Goal: Task Accomplishment & Management: Complete application form

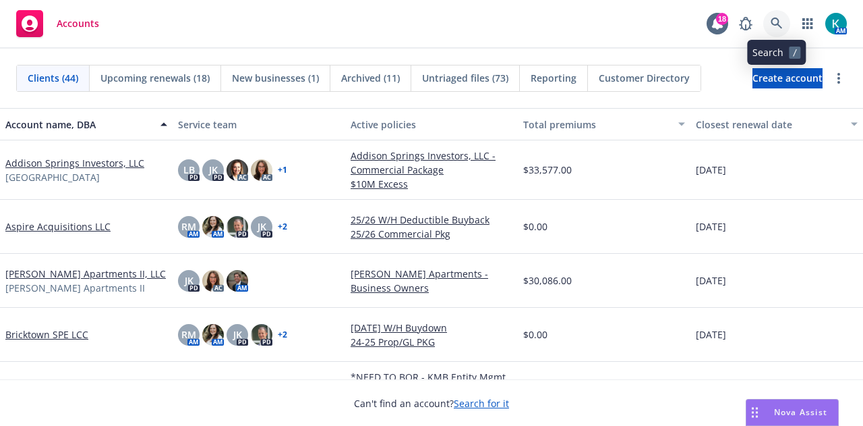
click at [774, 33] on link at bounding box center [777, 23] width 27 height 27
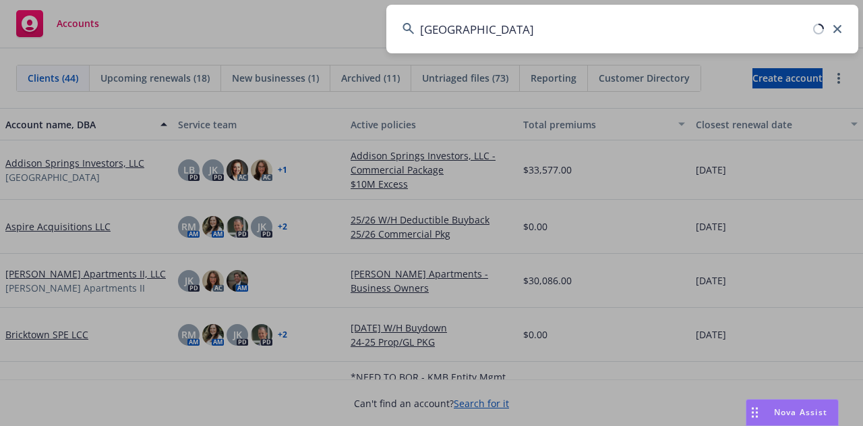
type input "[GEOGRAPHIC_DATA]"
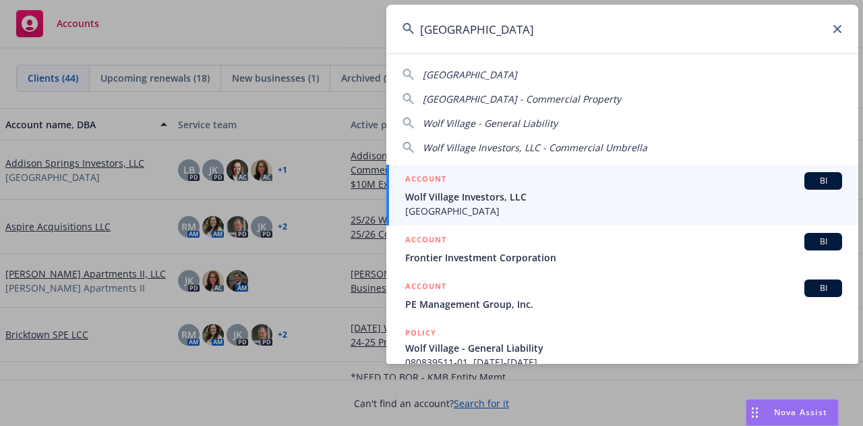
click at [591, 201] on span "Wolf Village Investors, LLC" at bounding box center [623, 197] width 437 height 14
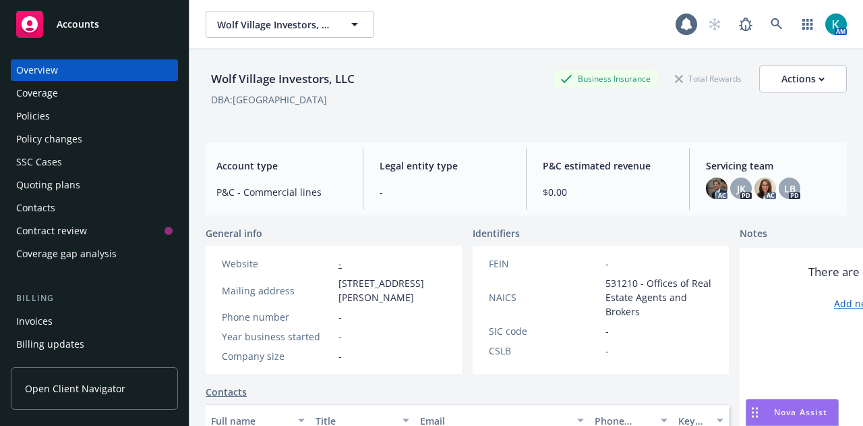
click at [138, 114] on div "Policies" at bounding box center [94, 116] width 156 height 22
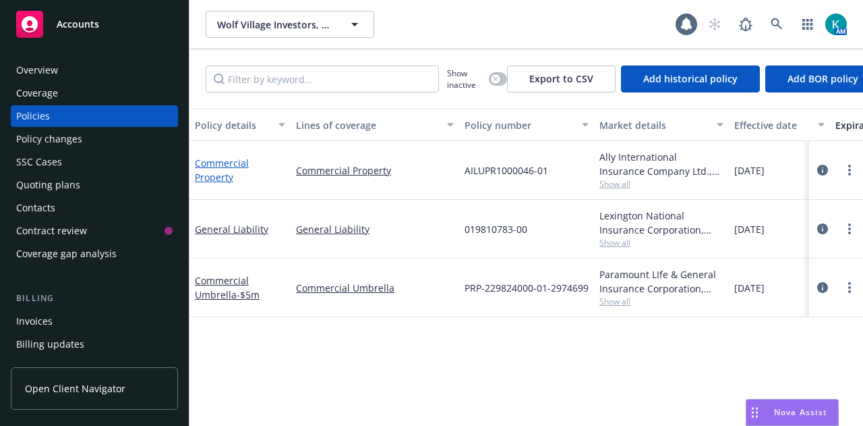
click at [225, 175] on link "Commercial Property" at bounding box center [222, 169] width 54 height 27
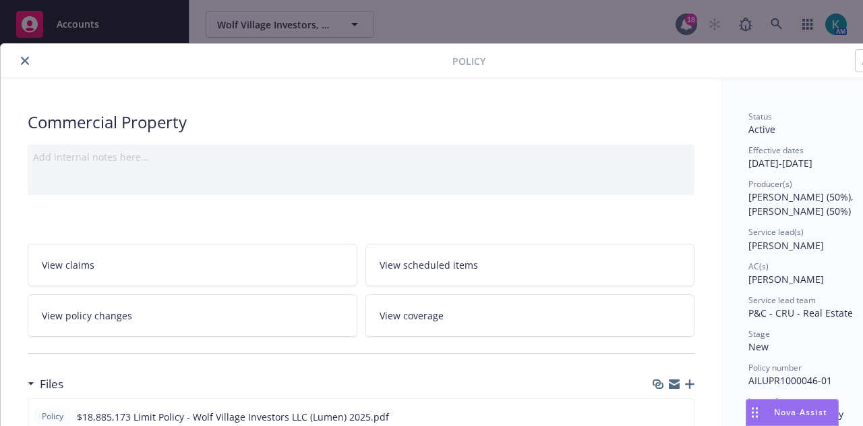
scroll to position [217, 0]
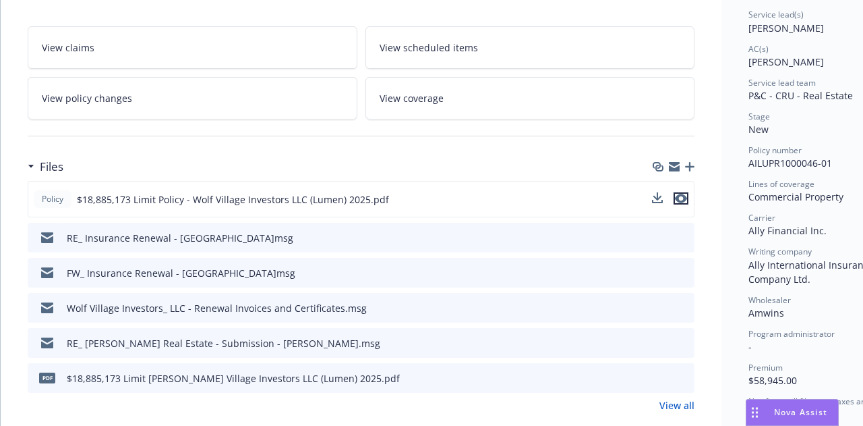
click at [683, 200] on icon "preview file" at bounding box center [681, 198] width 12 height 9
click at [680, 194] on icon "preview file" at bounding box center [681, 198] width 12 height 9
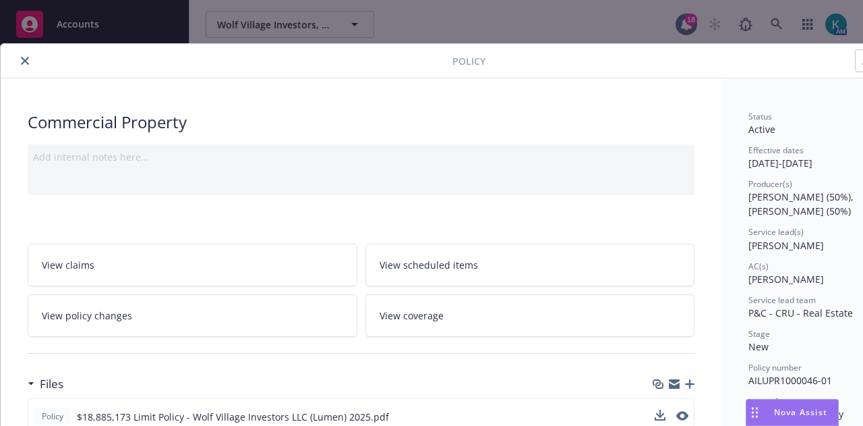
click at [20, 59] on button "close" at bounding box center [25, 61] width 16 height 16
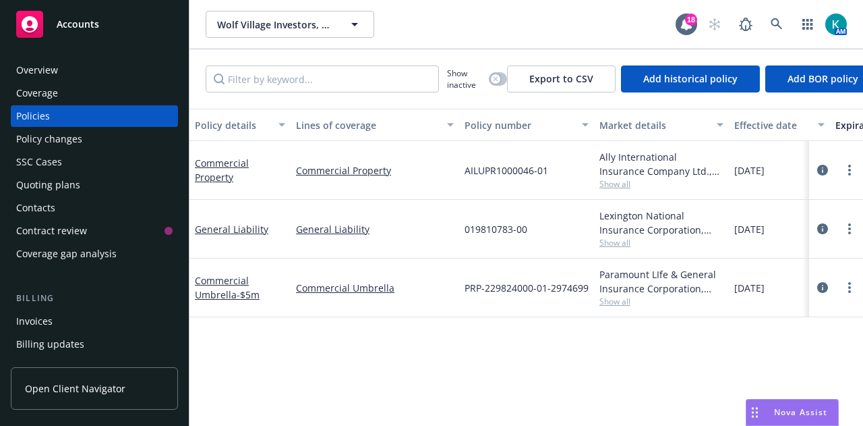
click at [152, 187] on div "Quoting plans" at bounding box center [94, 185] width 156 height 22
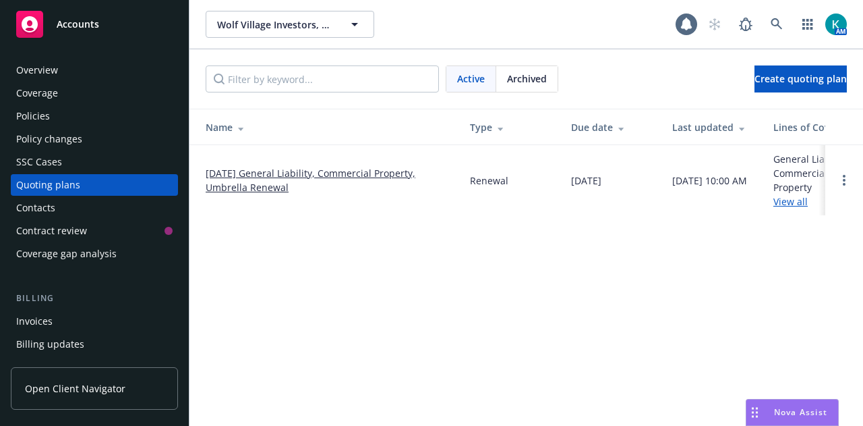
click at [113, 142] on div "Policy changes" at bounding box center [94, 139] width 156 height 22
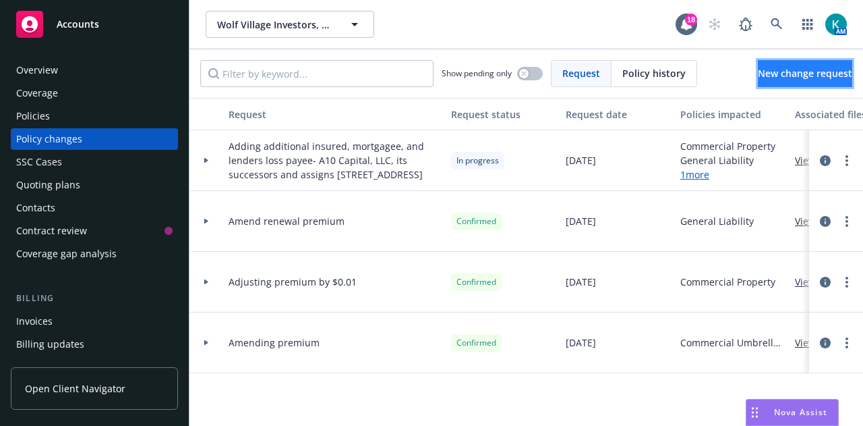
click at [776, 65] on link "New change request" at bounding box center [805, 73] width 94 height 27
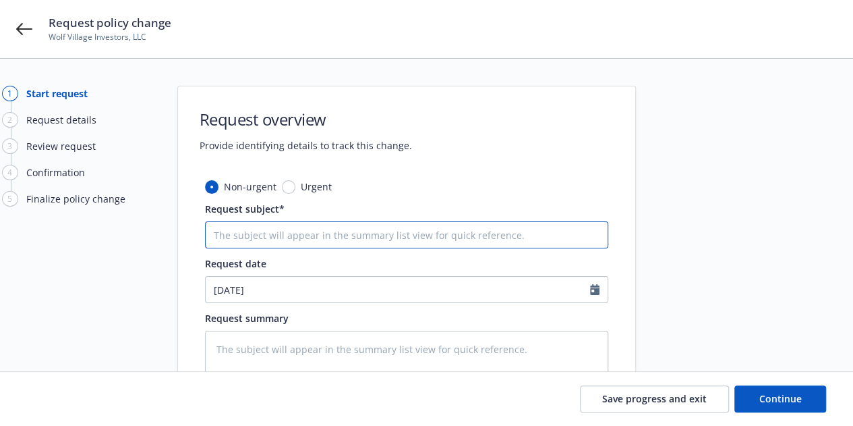
click at [359, 230] on input "Request subject*" at bounding box center [406, 234] width 403 height 27
type textarea "x"
type input "Q"
type textarea "x"
type input "Qu"
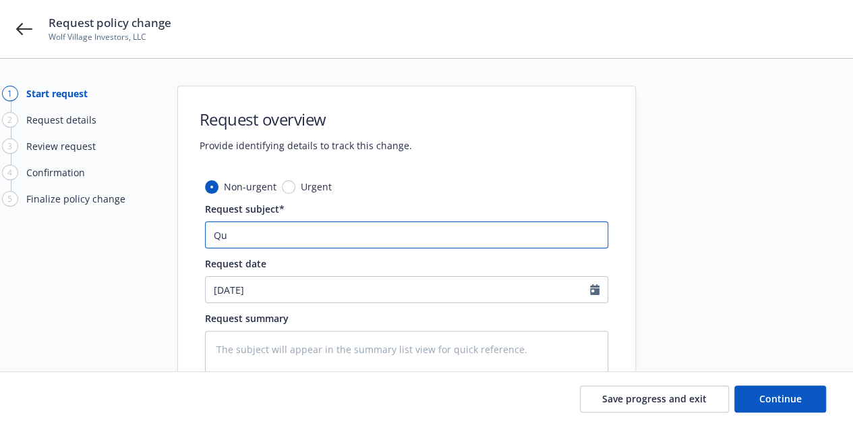
type textarea "x"
type input "Quo"
type textarea "x"
type input "Quot"
type textarea "x"
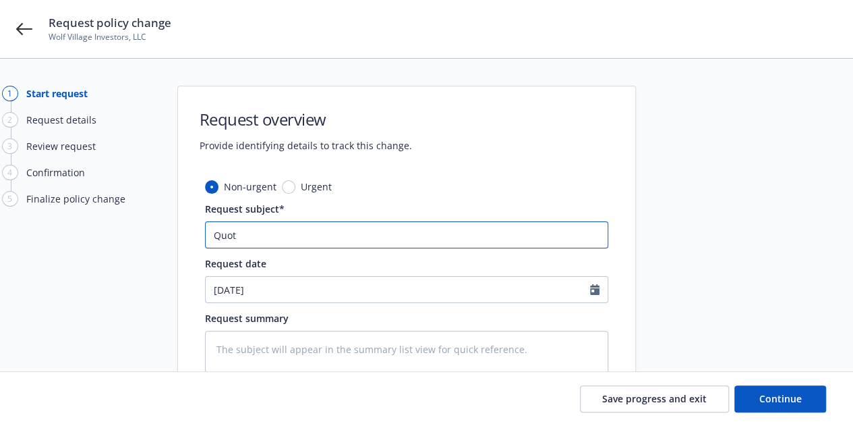
type input "Quoti"
type textarea "x"
type input "Quot"
type textarea "x"
type input "Quo"
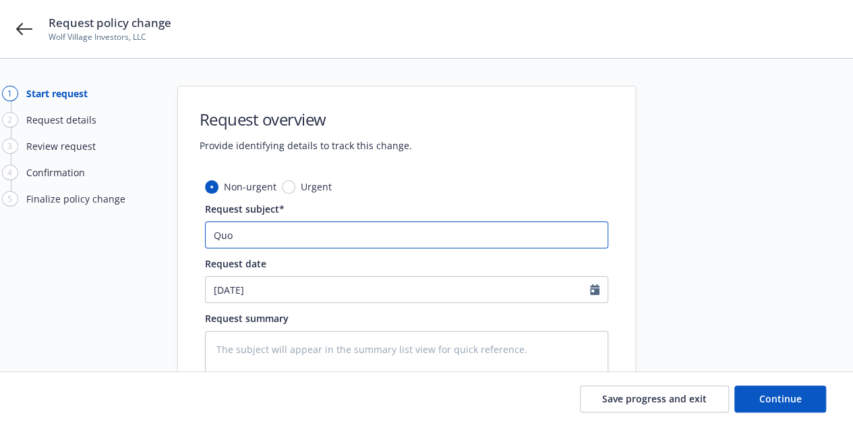
type textarea "x"
type input "Qu"
type textarea "x"
type input "Q"
type textarea "x"
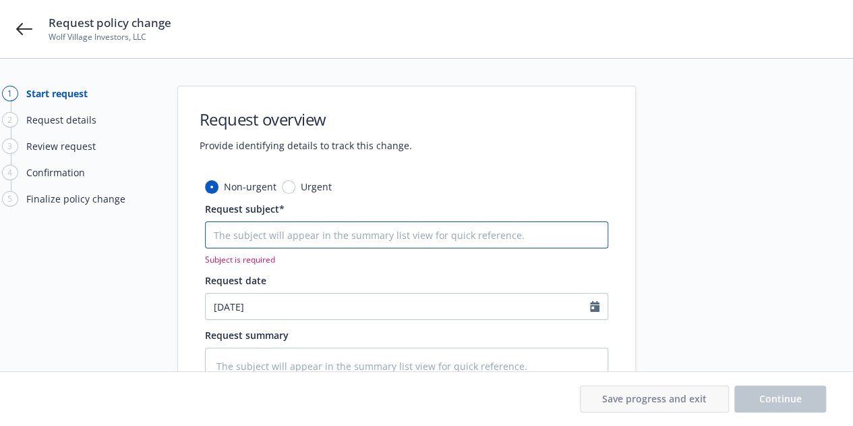
type textarea "x"
type input "L"
type textarea "x"
type input "Le"
type textarea "x"
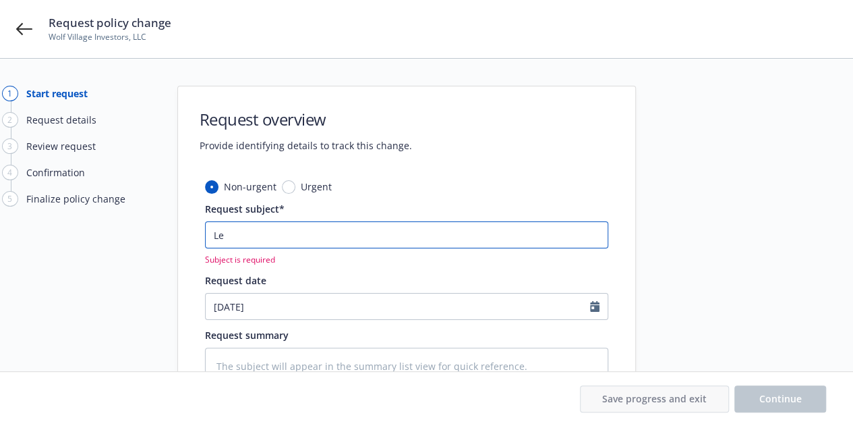
type input "Len"
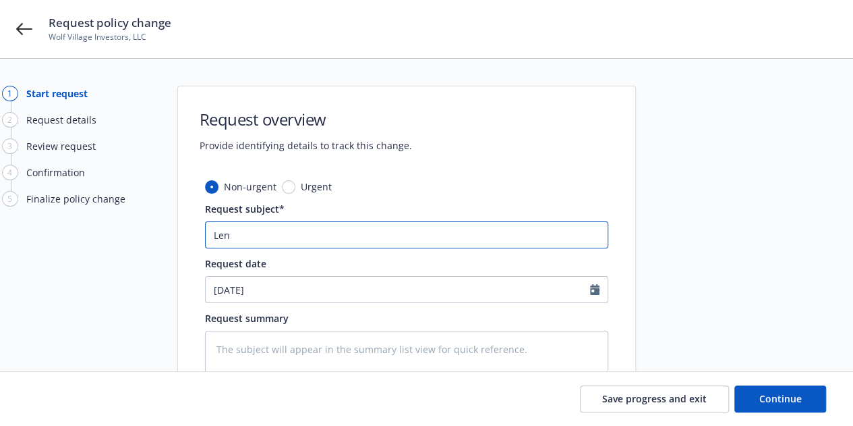
type textarea "x"
type input "Lend"
type textarea "x"
type input "[PERSON_NAME]"
type textarea "x"
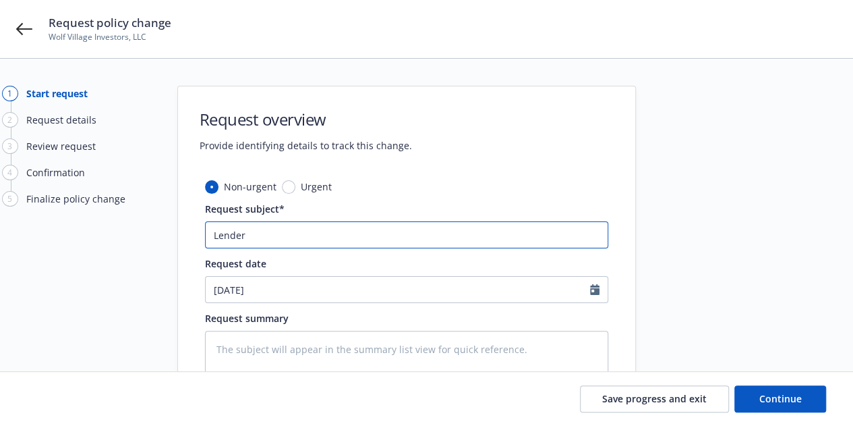
type input "Lender"
type textarea "x"
type input "Lender i"
type textarea "x"
type input "Lender is"
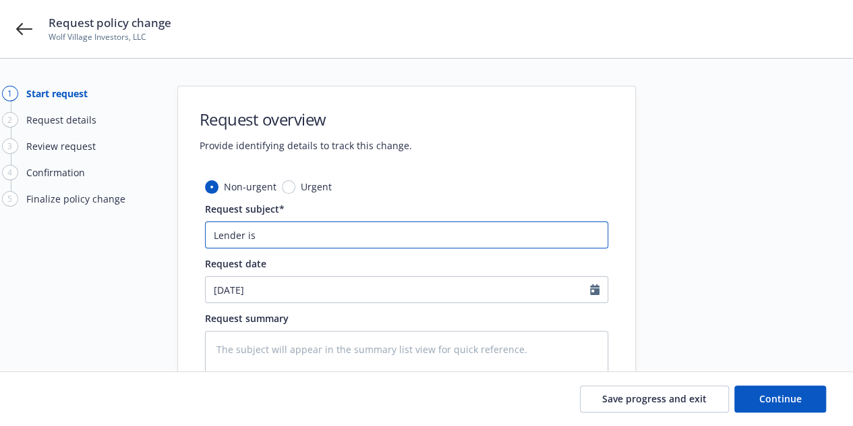
type textarea "x"
type input "Lender is"
type textarea "x"
type input "Lender is r"
type textarea "x"
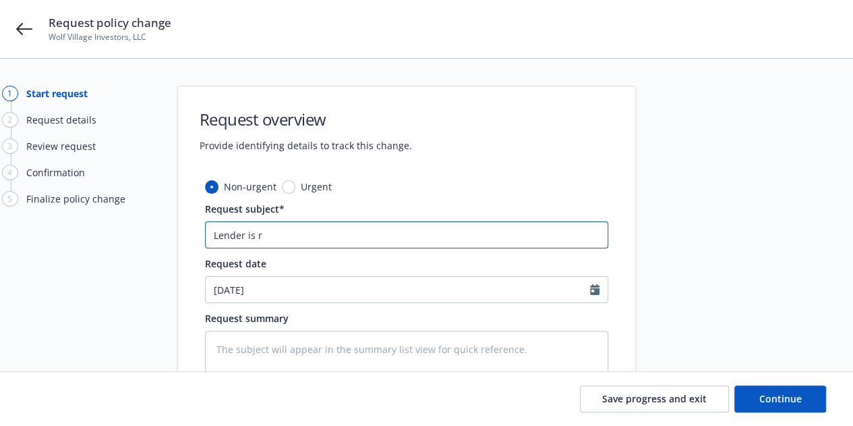
type input "Lender is re"
type textarea "x"
type input "Lender is req"
type textarea "x"
type input "Lender is requ"
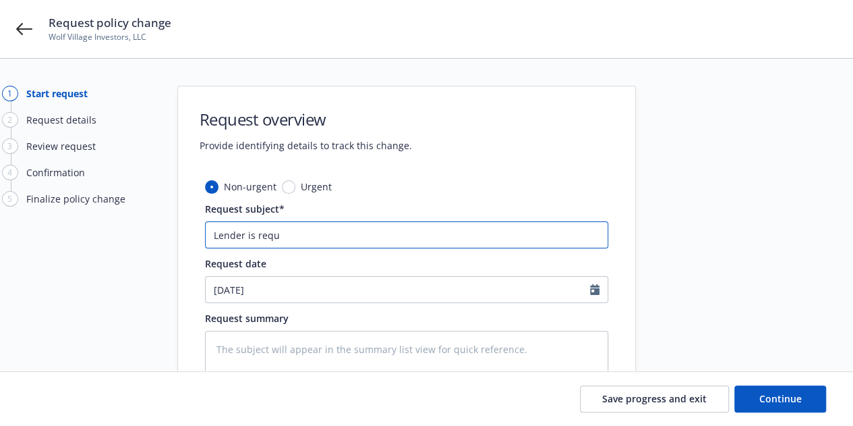
type textarea "x"
type input "Lender is requi"
type textarea "x"
type input "Lender is requir"
type textarea "x"
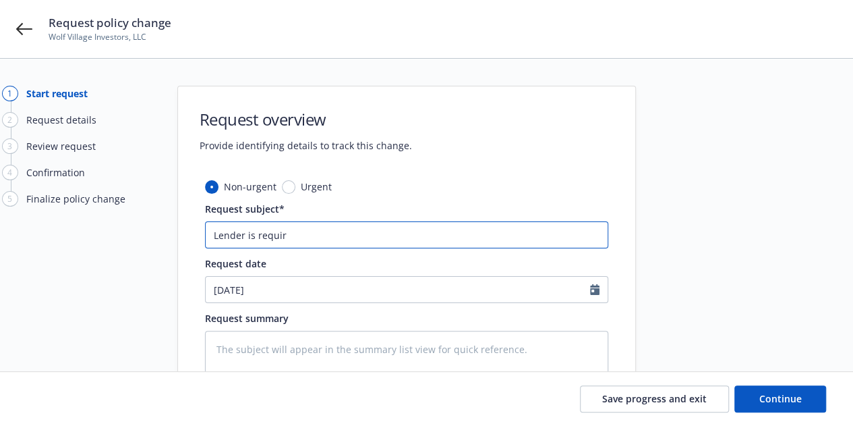
type input "Lender is requiri"
type textarea "x"
type input "Lender is requirin"
type textarea "x"
type input "Lender is requiring"
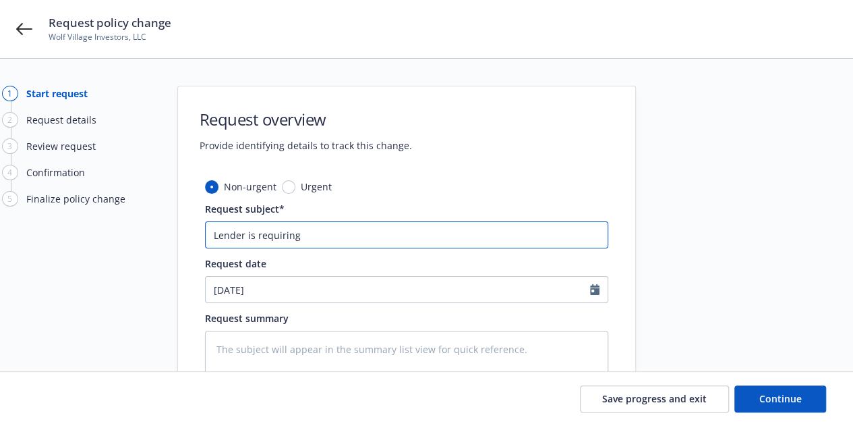
type textarea "x"
type input "Lender is requiring"
type textarea "x"
type input "Lender is requiring $"
type textarea "x"
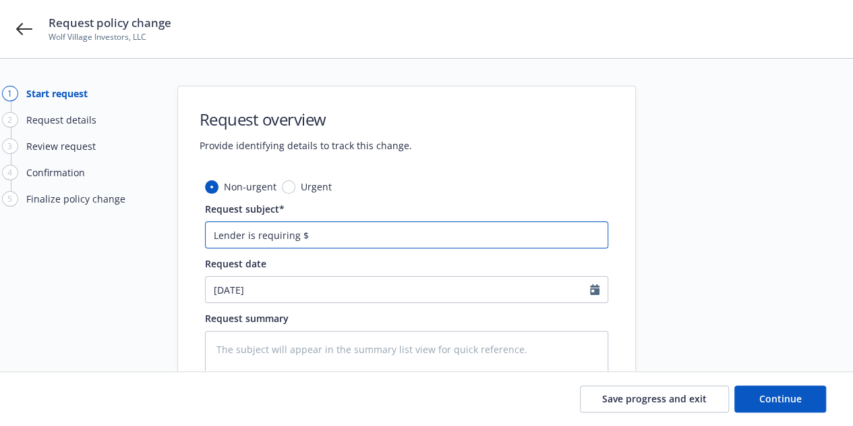
type input "Lender is requiring $2"
type textarea "x"
type input "Lender is requiring $26"
type textarea "x"
type input "Lender is requiring $264"
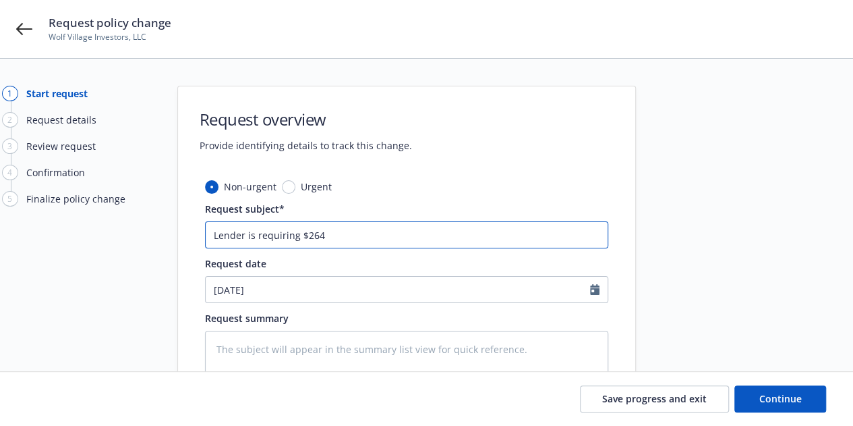
type textarea "x"
type input "Lender is requiring $264k"
type textarea "x"
type input "Lender is requiring $264k"
type textarea "x"
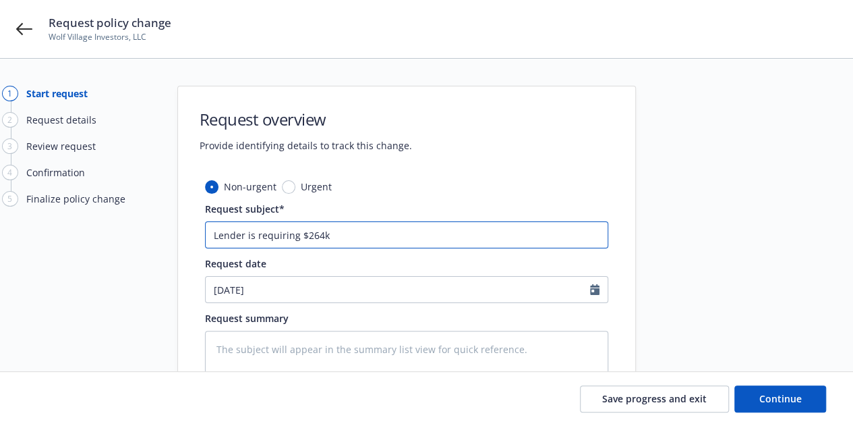
type input "Lender is requiring $264k i"
type textarea "x"
type input "Lender is requiring $264k in"
type textarea "x"
type input "Lender is requiring $264k in"
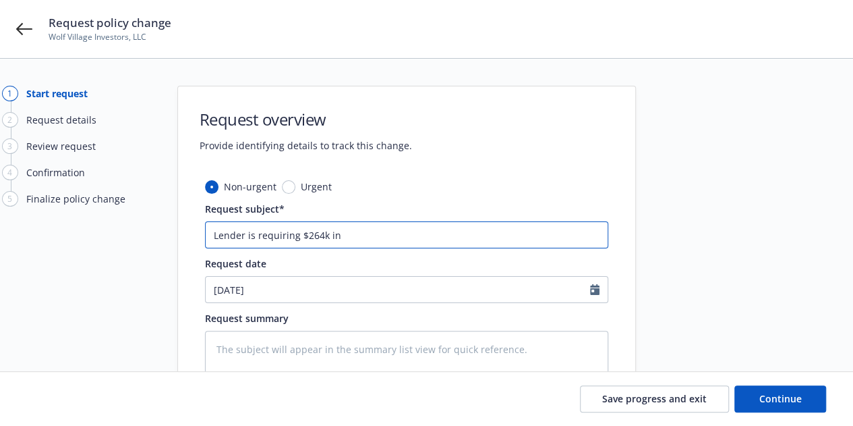
type textarea "x"
type input "Lender is requiring $264k in [GEOGRAPHIC_DATA]"
type textarea "x"
type input "Lender is requiring $264k in BPP"
type textarea "x"
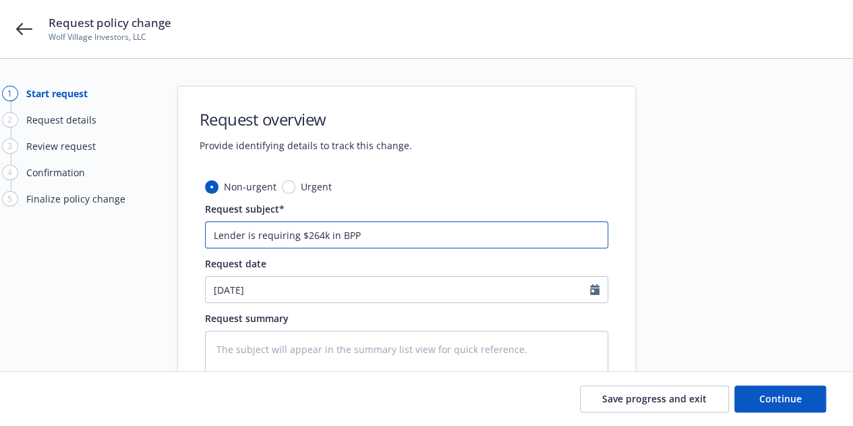
type input "Lender is requiring $264k in BPP"
type textarea "x"
type input "Lender is requiring $264k in BPP -"
type textarea "x"
type input "Lender is requiring $264k in BPP -"
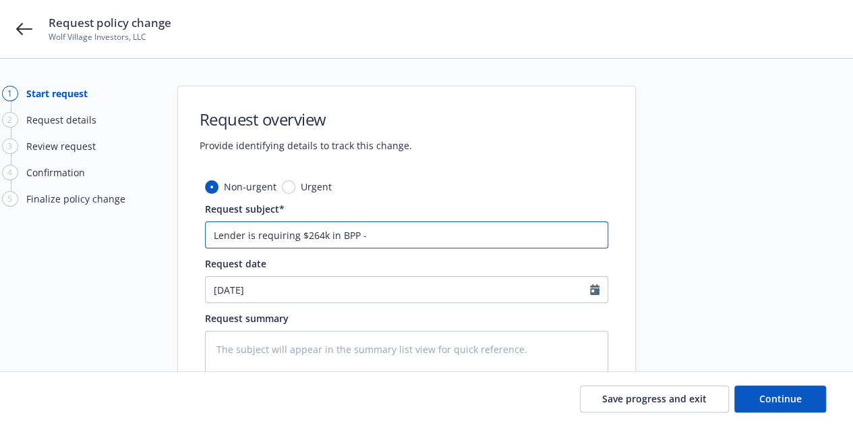
type textarea "x"
type input "Lender is requiring $264k in BPP - Q"
type textarea "x"
type input "Lender is requiring $264k in BPP - Qu"
type textarea "x"
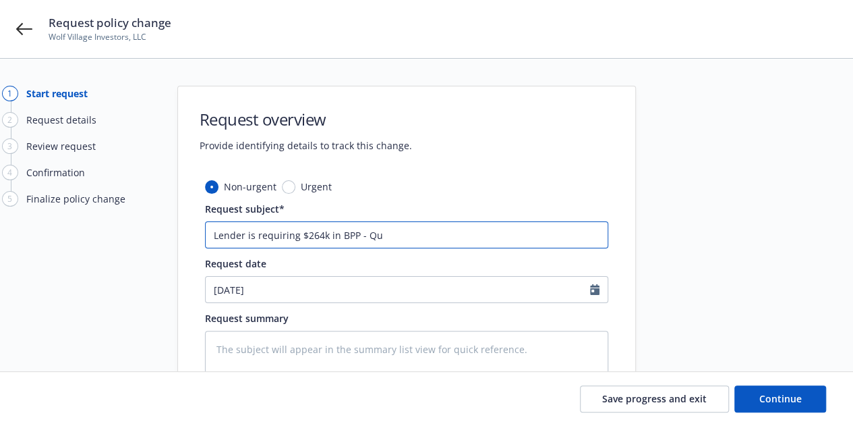
type input "Lender is requiring $264k in BPP - Quo"
type textarea "x"
type input "Lender is requiring $264k in BPP - Quoti"
type textarea "x"
type input "Lender is requiring $264k in BPP - Quotin"
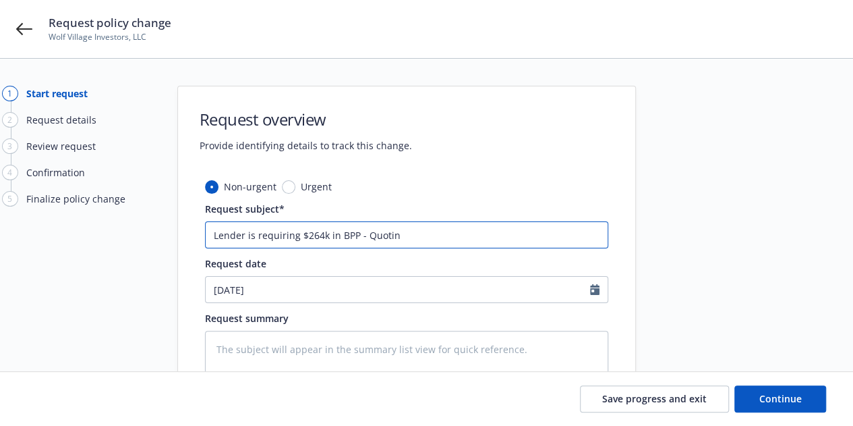
type textarea "x"
type input "Lender is requiring $264k in BPP - Quoting"
type textarea "x"
type input "Lender is requiring $264k in BPP - Quoting t"
type textarea "x"
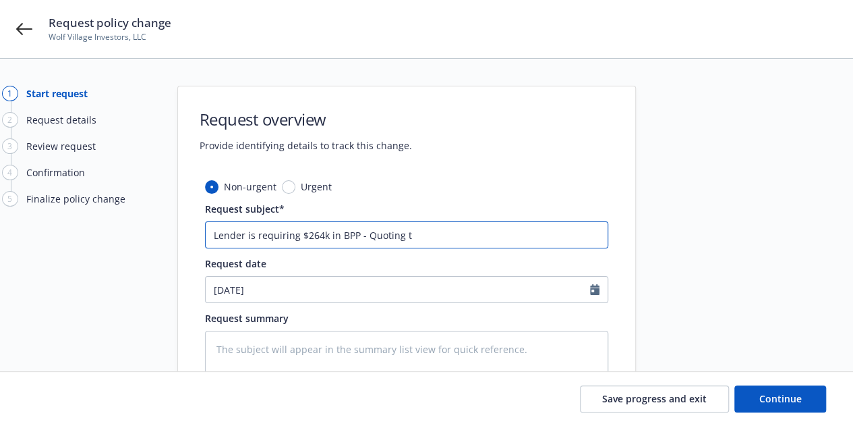
type input "Lender is requiring $264k in BPP - Quoting to"
type textarea "x"
type input "Lender is requiring $264k in BPP - Quoting to"
type textarea "x"
type input "Lender is requiring $264k in BPP - Quoting to a"
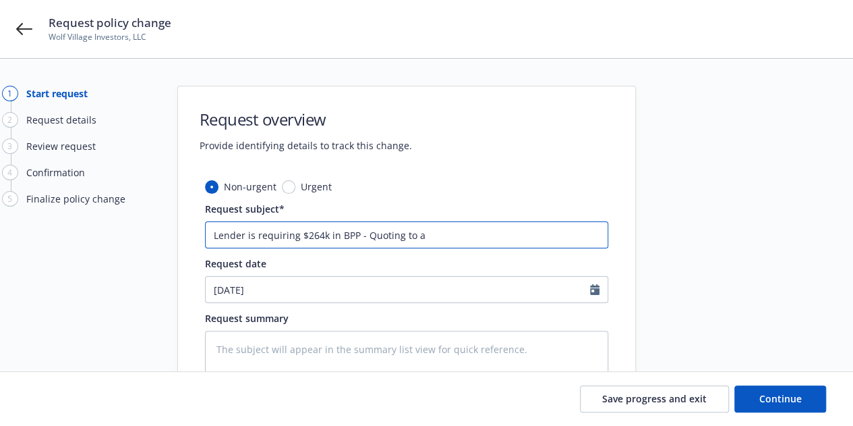
type textarea "x"
type input "Lender is requiring $264k in BPP - Quoting to ad"
type textarea "x"
type input "Lender is requiring $264k in BPP - Quoting to add"
type textarea "x"
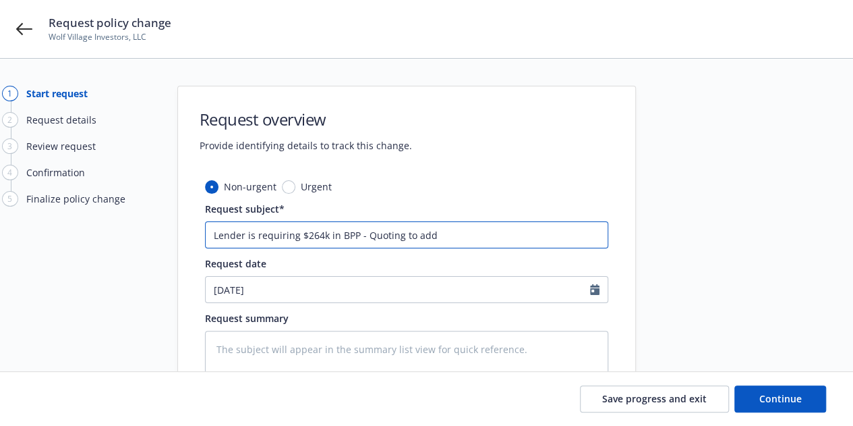
type input "Lender is requiring $264k in BPP - Quoting to ad"
type textarea "x"
type input "Lender is requiring $264k in BPP - Quoting to a"
type textarea "x"
type input "Lender is requiring $264k in BPP - Quoting to"
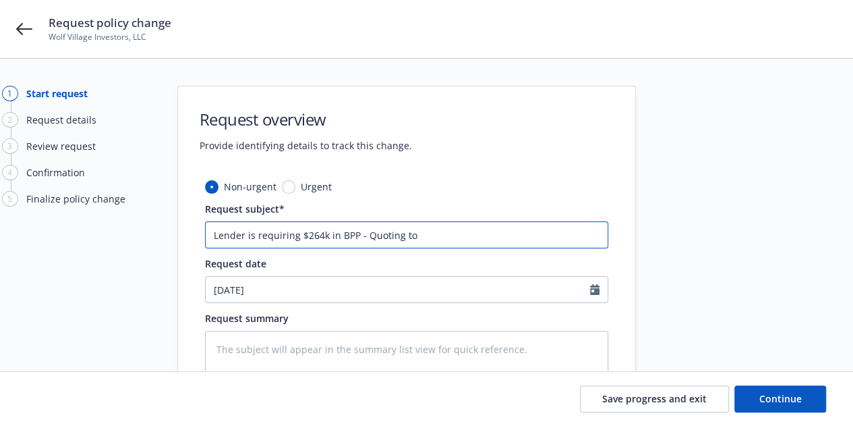
type textarea "x"
type input "Lender is requiring $264k in BPP - Quoting to re"
type textarea "x"
type input "Lender is requiring $264k in BPP - Quoting to revi"
type textarea "x"
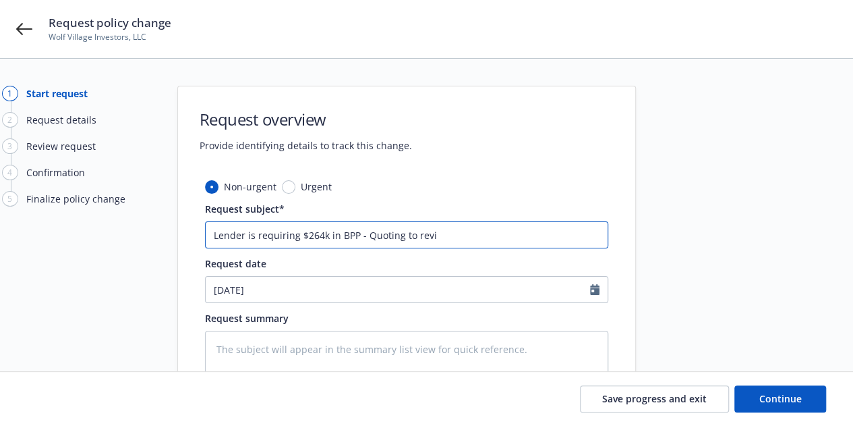
type input "Lender is requiring $264k in BPP - Quoting to [PERSON_NAME]"
type textarea "x"
type input "Lender is requiring $264k in BPP - Quoting to revise"
type textarea "x"
type input "Lender is requiring $264k in BPP - Quoting to revised"
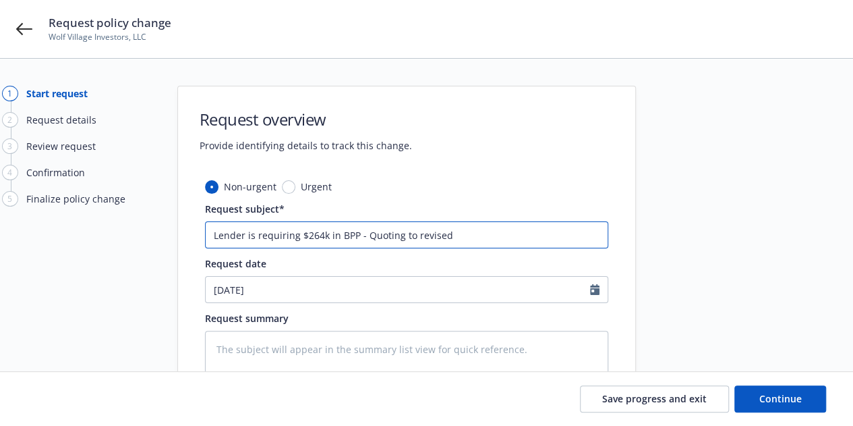
type textarea "x"
drag, startPoint x: 485, startPoint y: 243, endPoint x: 120, endPoint y: 289, distance: 367.8
click at [120, 289] on div "1 Start request 2 Request details 3 Review request 4 Confirmation 5 Finalize po…" at bounding box center [426, 295] width 821 height 419
type input "Lender is requiring $264k in BPP - Quoting to revise"
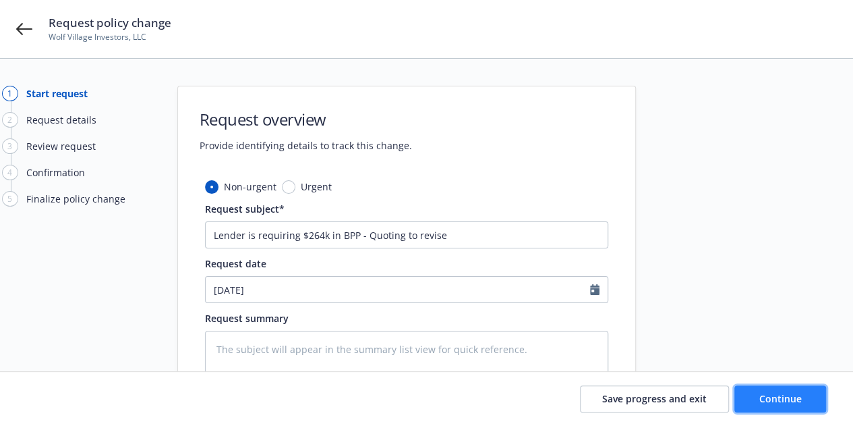
click at [797, 391] on button "Continue" at bounding box center [781, 398] width 92 height 27
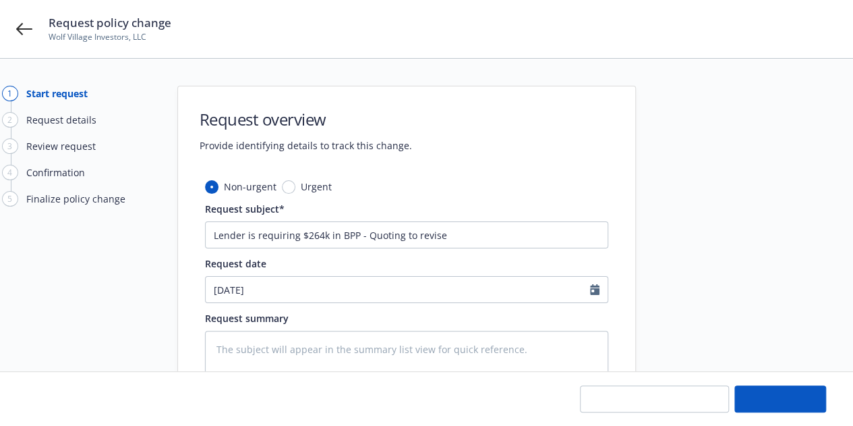
type textarea "x"
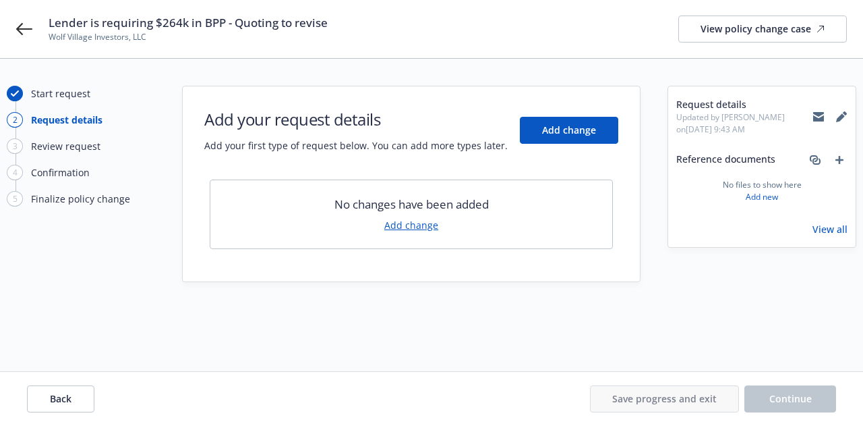
click at [413, 223] on link "Add change" at bounding box center [411, 225] width 54 height 14
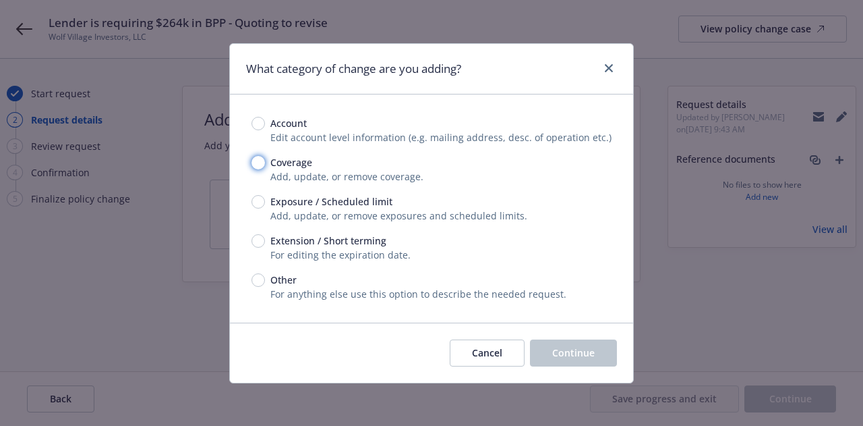
click at [254, 156] on input "Coverage" at bounding box center [258, 162] width 13 height 13
radio input "true"
click at [545, 345] on button "Continue" at bounding box center [573, 352] width 87 height 27
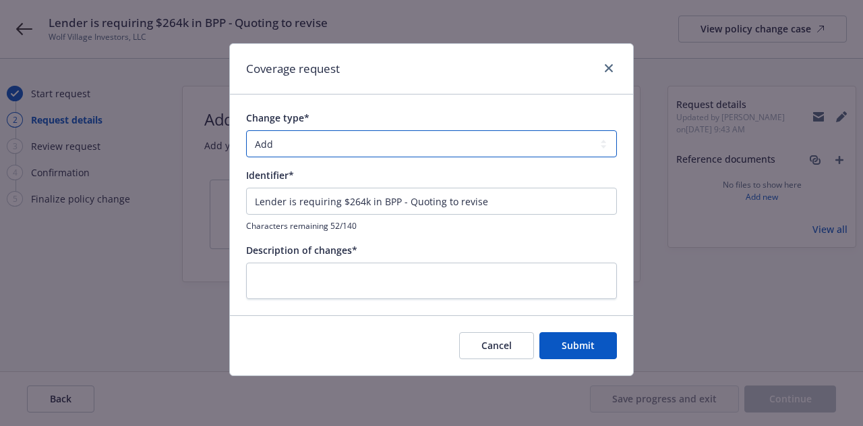
click at [345, 138] on select "Add Audit Change Remove" at bounding box center [431, 143] width 371 height 27
select select "CHANGE"
click at [246, 130] on select "Add Audit Change Remove" at bounding box center [431, 143] width 371 height 27
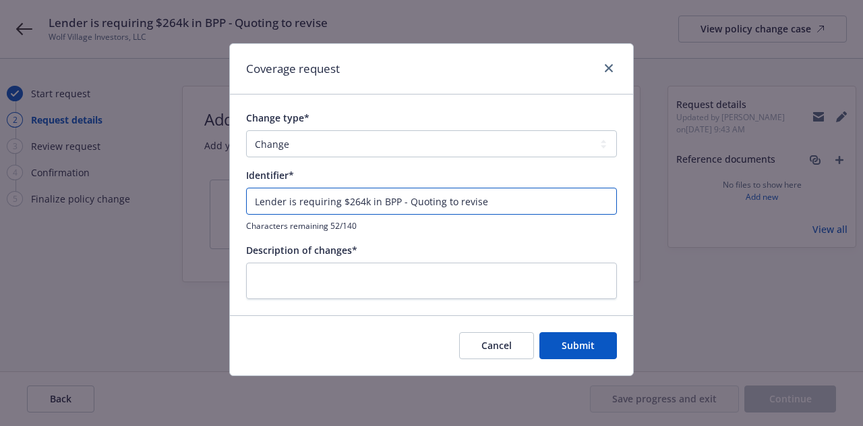
drag, startPoint x: 532, startPoint y: 194, endPoint x: 130, endPoint y: 206, distance: 402.2
click at [130, 206] on div "Coverage request Change type* Add Audit Change Remove Identifier* Lender is req…" at bounding box center [431, 213] width 863 height 426
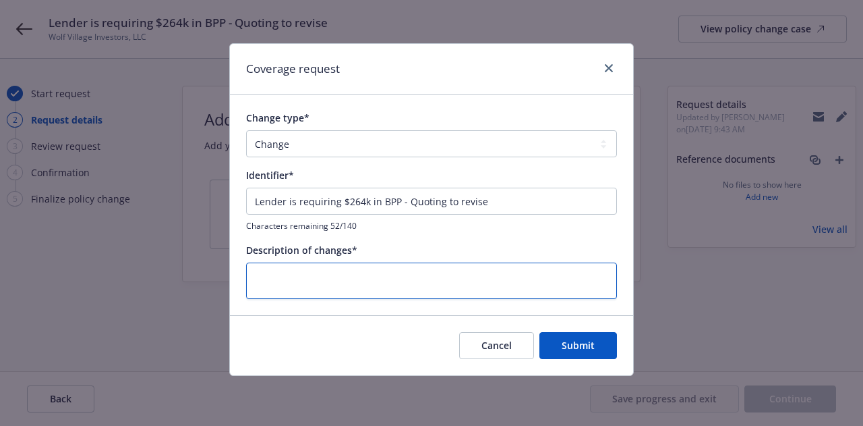
click at [402, 279] on textarea at bounding box center [431, 280] width 371 height 36
paste textarea "Lender is requiring $264k in BPP - Quoting to revise"
type textarea "x"
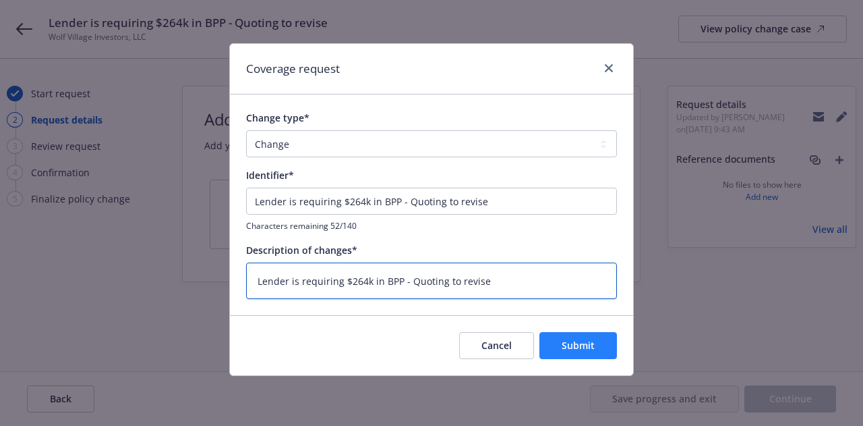
type textarea "Lender is requiring $264k in BPP - Quoting to revise"
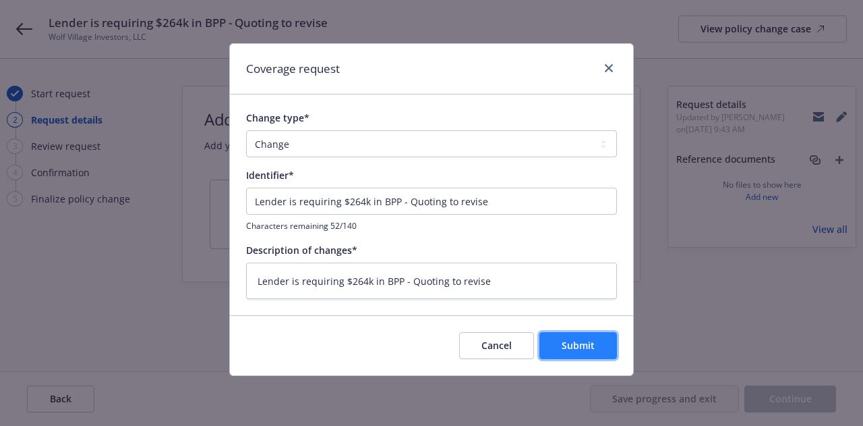
click at [591, 343] on span "Submit" at bounding box center [578, 345] width 33 height 13
type textarea "x"
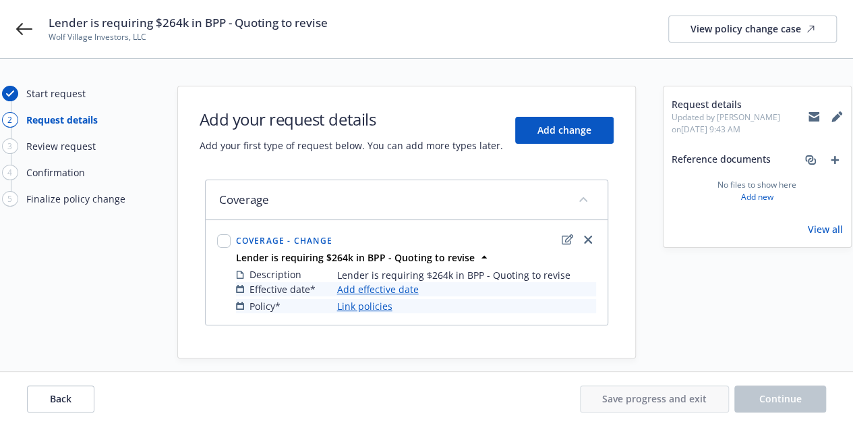
click at [397, 285] on link "Add effective date" at bounding box center [378, 289] width 82 height 14
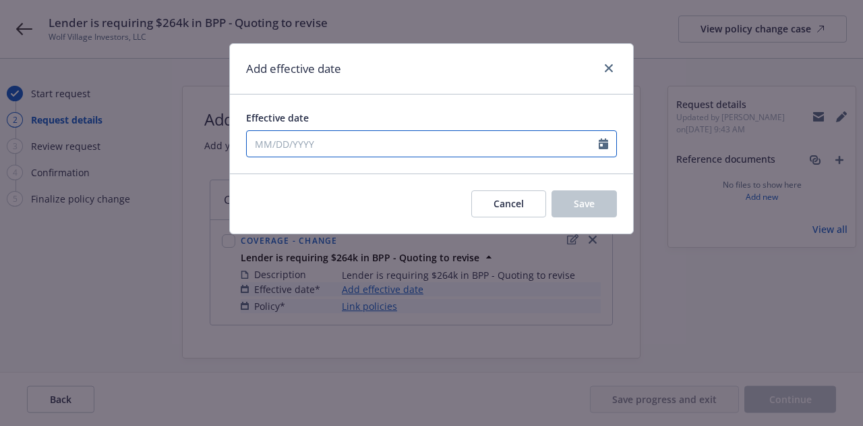
click at [391, 144] on input "Effective date" at bounding box center [423, 144] width 352 height 26
select select "8"
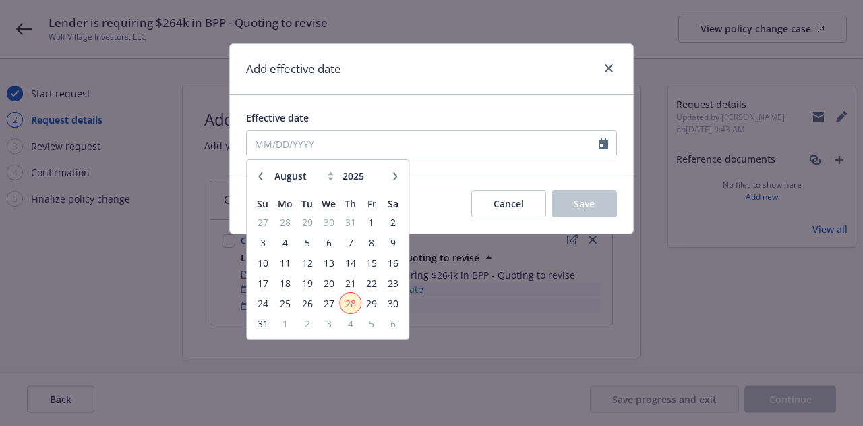
click at [345, 303] on span "28" at bounding box center [350, 303] width 18 height 17
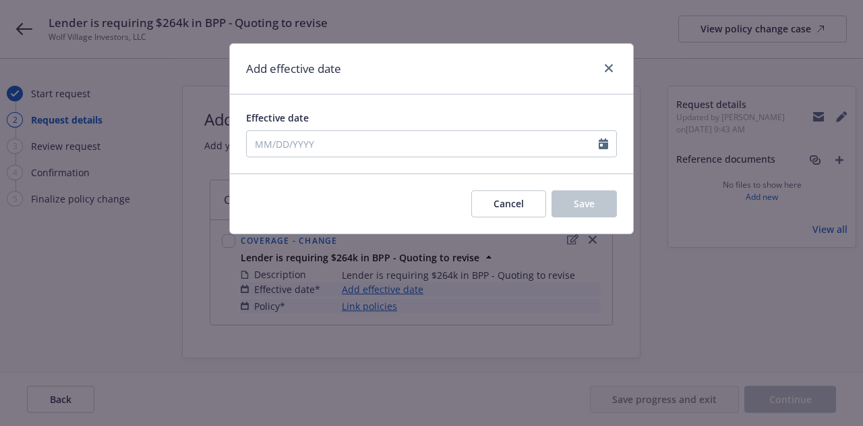
type input "[DATE]"
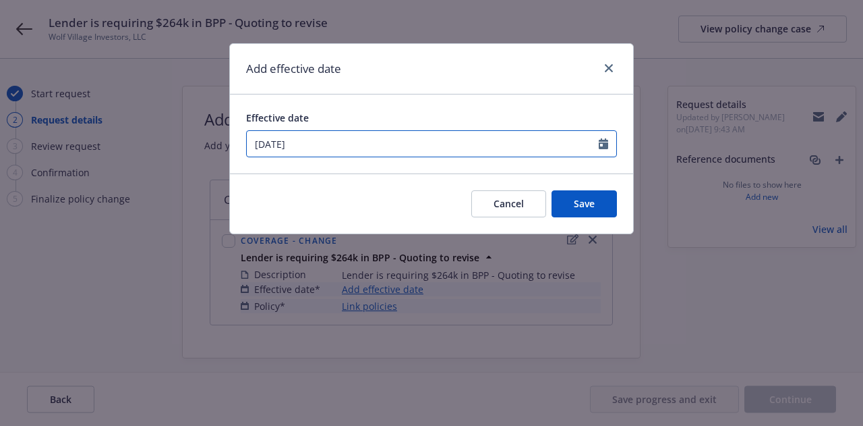
click at [503, 150] on input "[DATE]" at bounding box center [423, 144] width 352 height 26
select select "8"
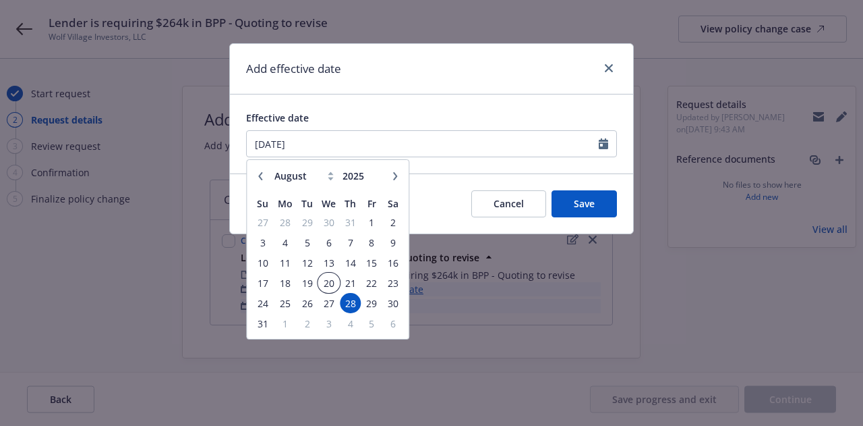
click at [326, 285] on span "20" at bounding box center [329, 283] width 20 height 17
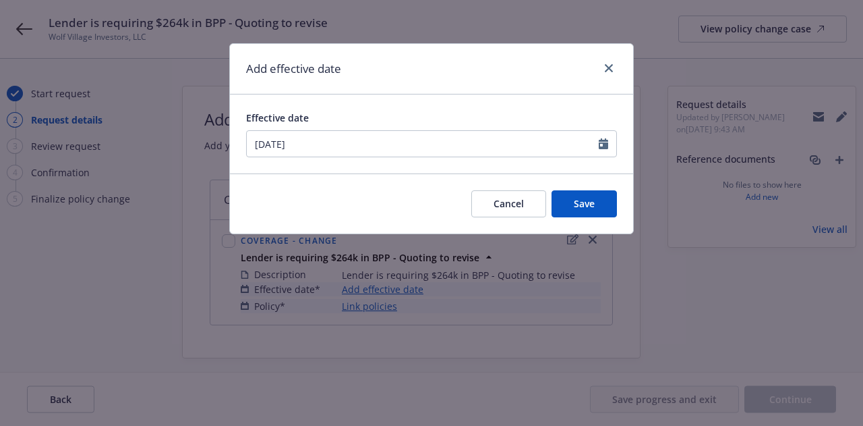
type input "[DATE]"
click at [615, 201] on button "Save" at bounding box center [584, 203] width 65 height 27
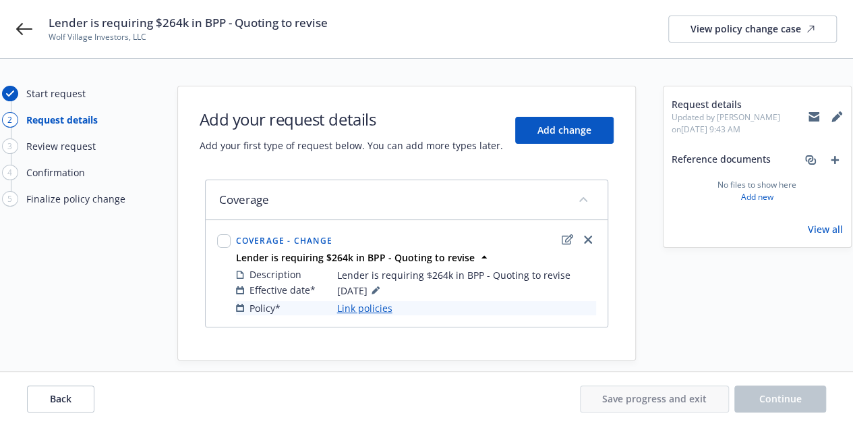
click at [369, 306] on link "Link policies" at bounding box center [364, 308] width 55 height 14
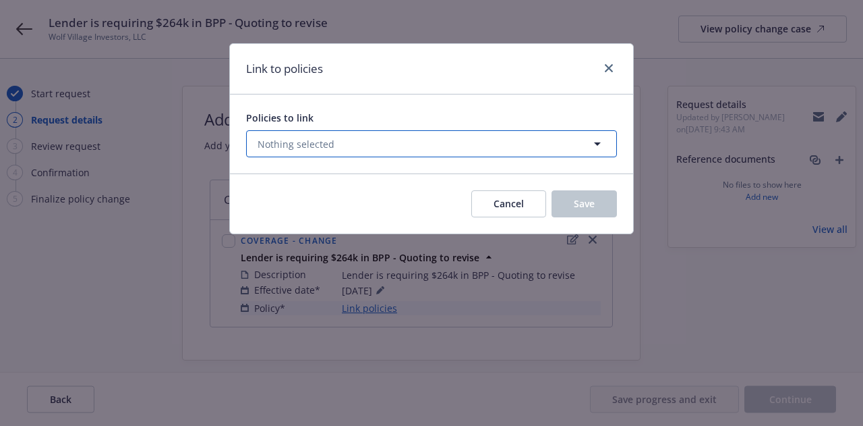
click at [381, 149] on button "Nothing selected" at bounding box center [431, 143] width 371 height 27
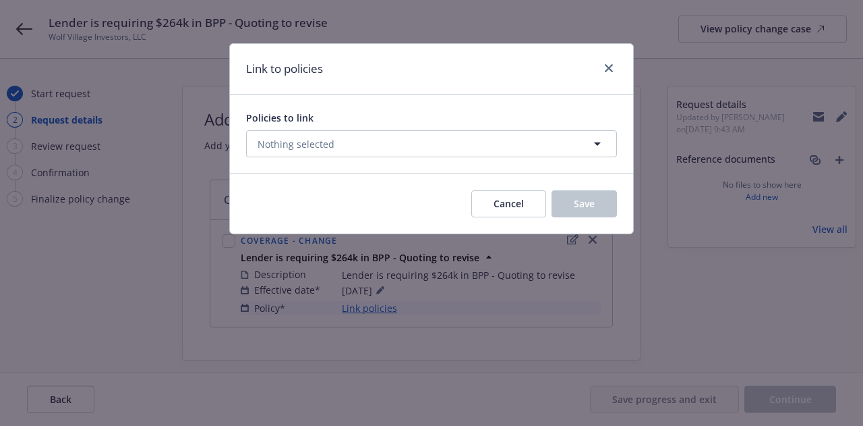
select select "ACTIVE"
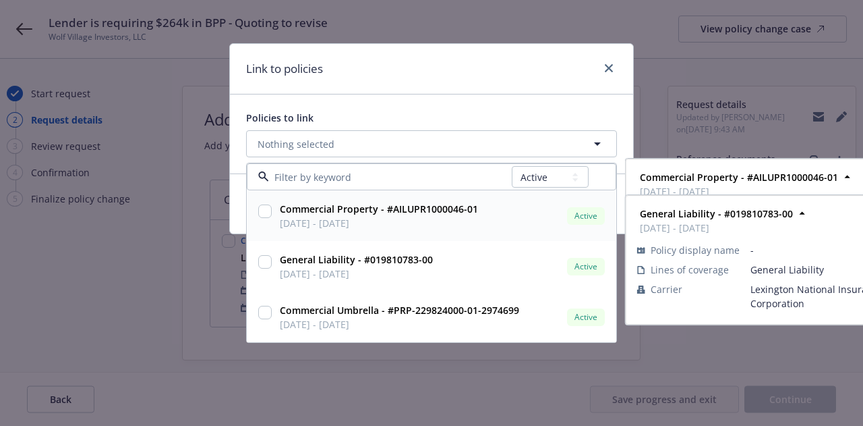
click at [266, 211] on input "checkbox" at bounding box center [264, 210] width 13 height 13
checkbox input "true"
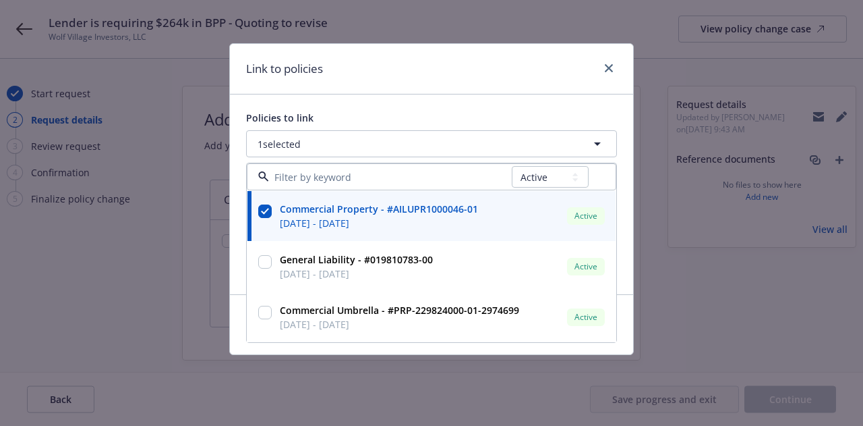
click at [506, 86] on div "Link to policies" at bounding box center [431, 69] width 403 height 51
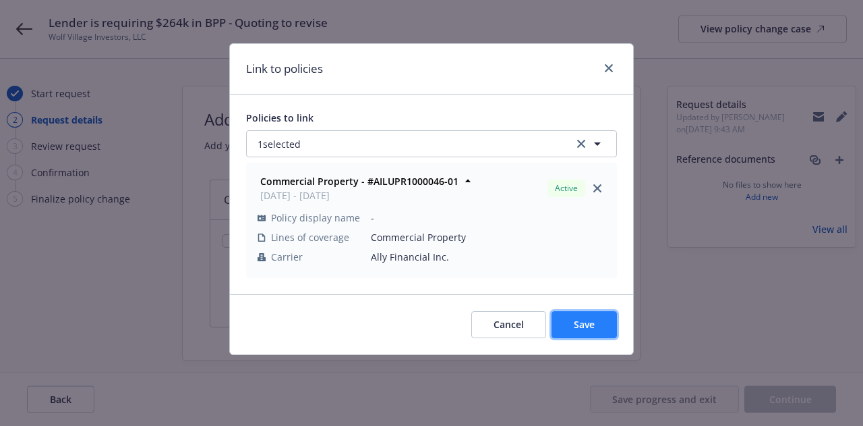
click at [584, 325] on span "Save" at bounding box center [584, 324] width 21 height 13
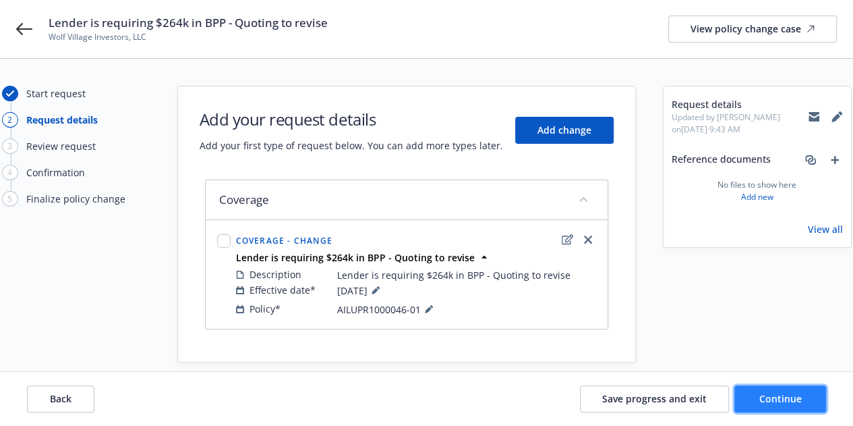
click at [795, 400] on span "Continue" at bounding box center [780, 398] width 42 height 13
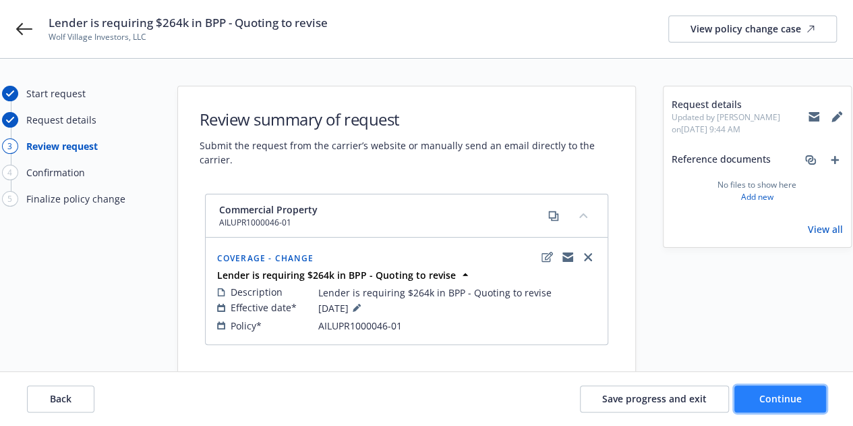
click at [795, 400] on span "Continue" at bounding box center [780, 398] width 42 height 13
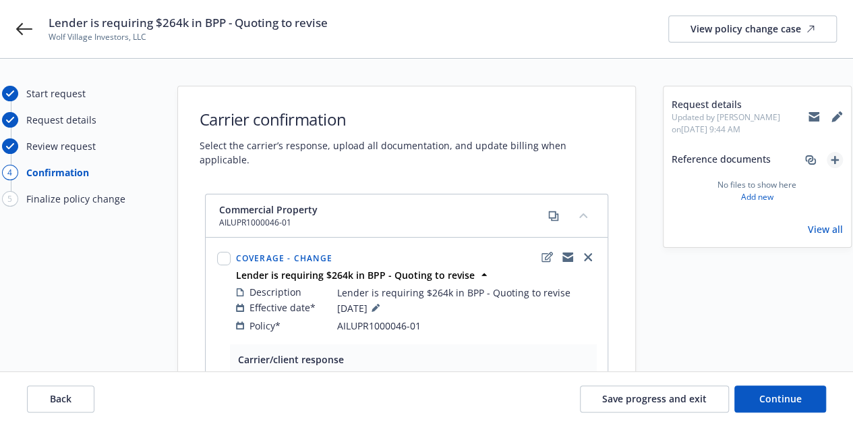
click at [834, 163] on icon "add" at bounding box center [835, 160] width 8 height 8
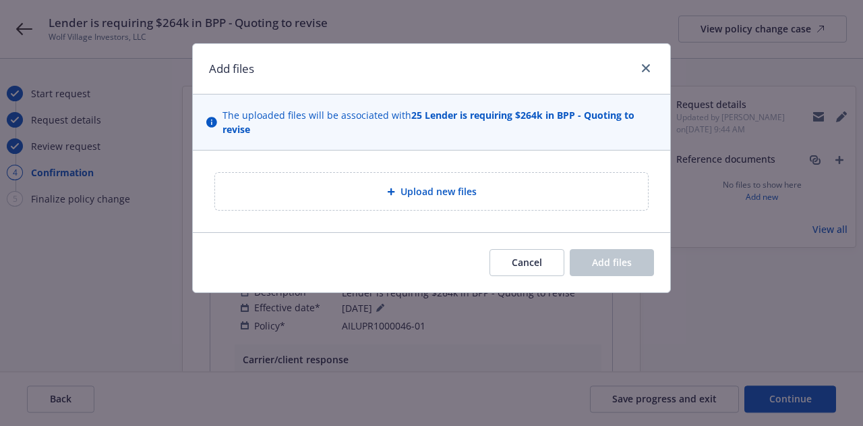
type textarea "x"
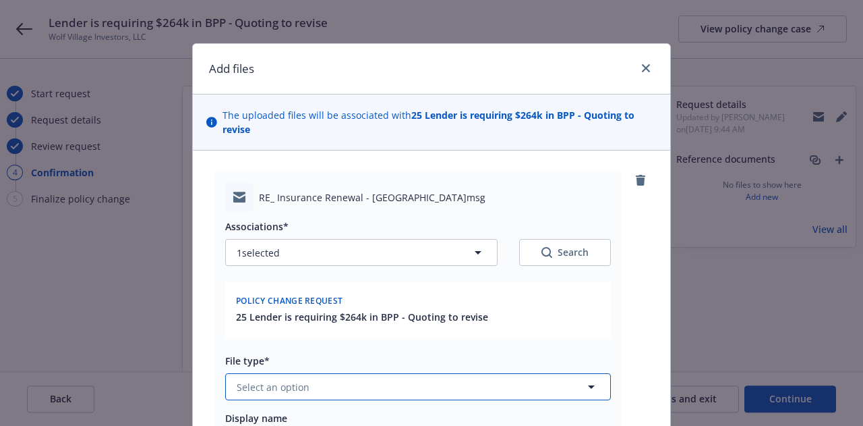
click at [406, 391] on button "Select an option" at bounding box center [418, 386] width 386 height 27
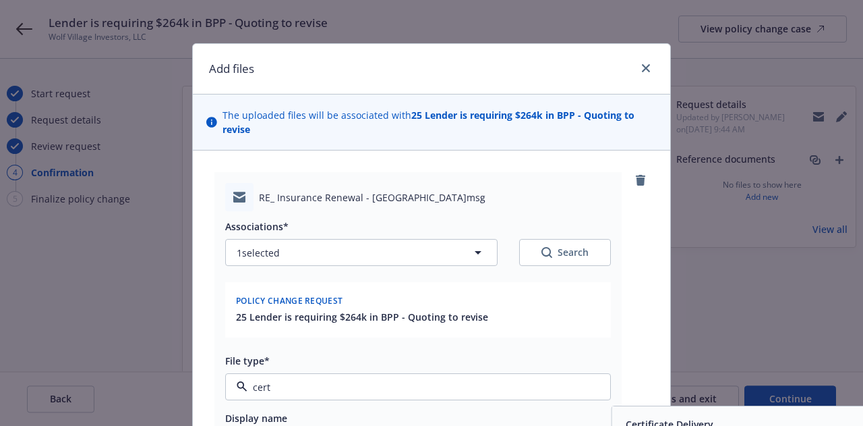
type input "cert"
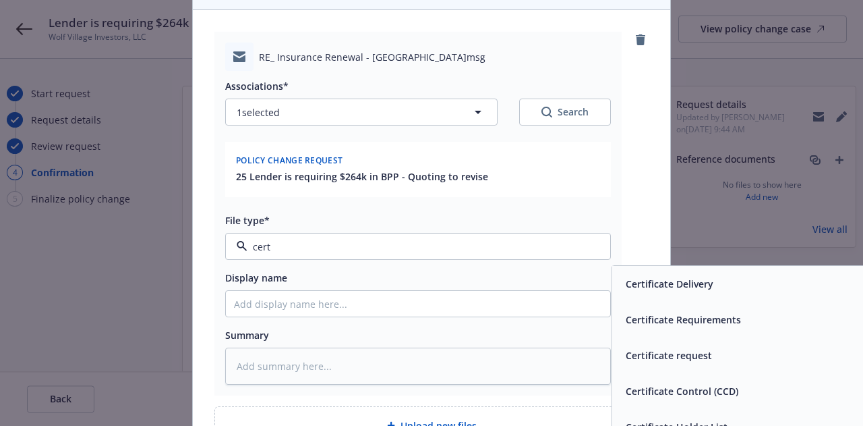
scroll to position [145, 0]
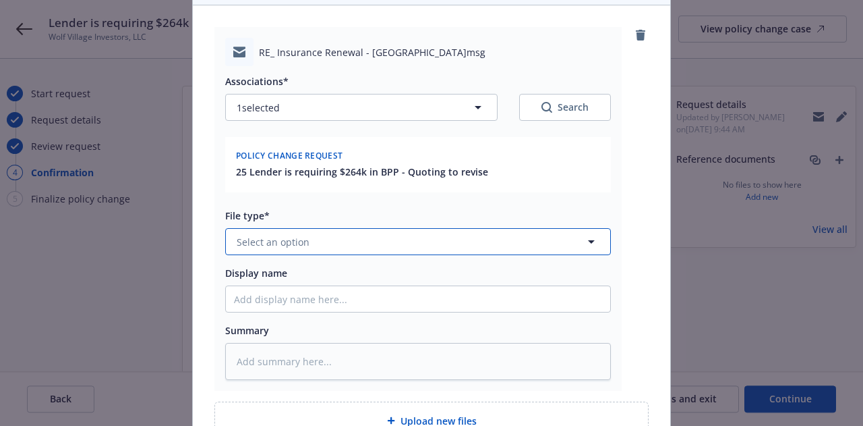
click at [538, 231] on button "Select an option" at bounding box center [418, 241] width 386 height 27
type input "cert"
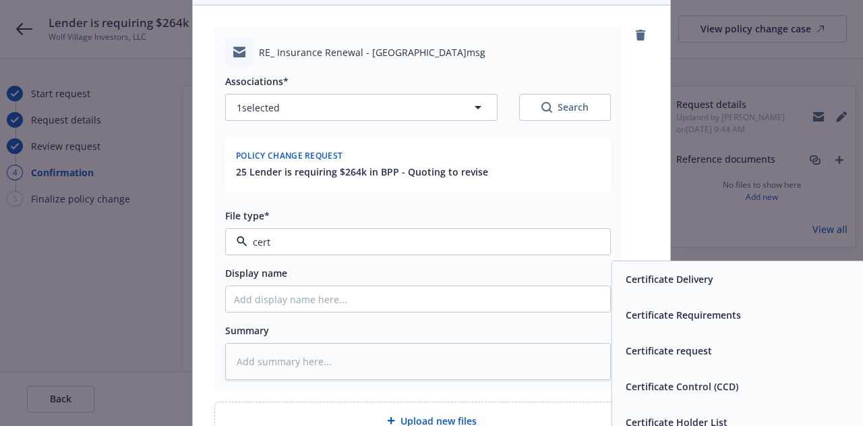
click at [696, 305] on div "Certificate Requirements" at bounding box center [682, 315] width 123 height 20
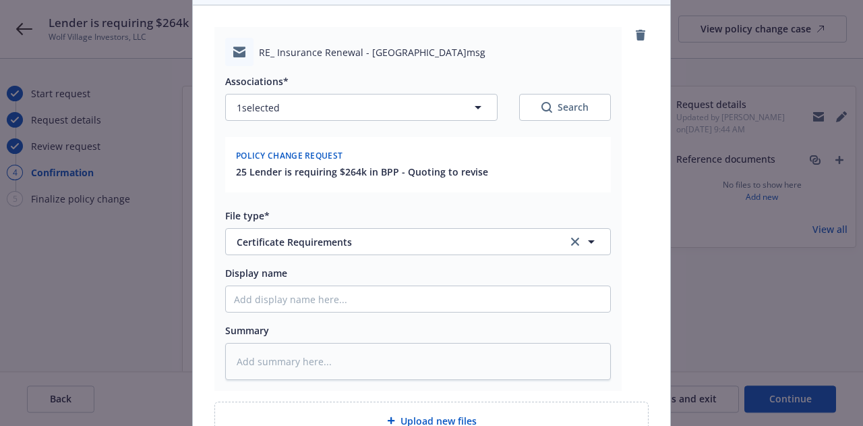
scroll to position [283, 0]
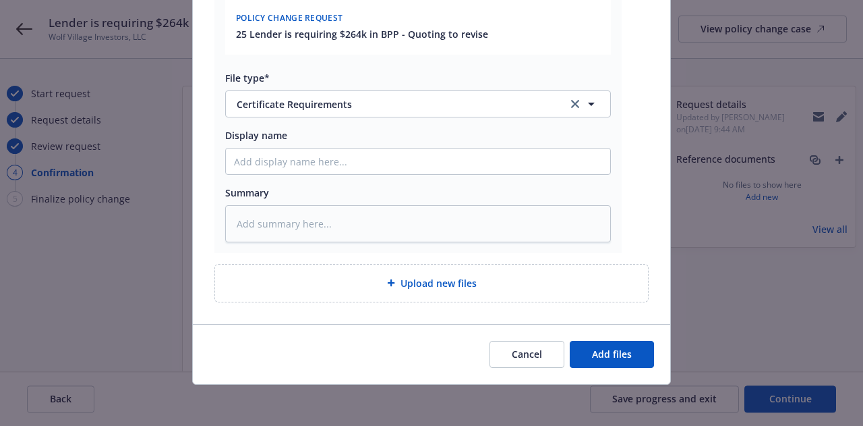
type textarea "x"
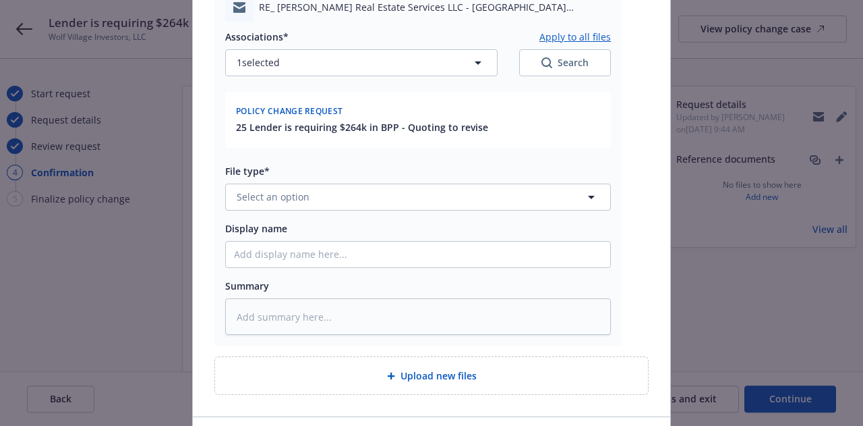
scroll to position [568, 0]
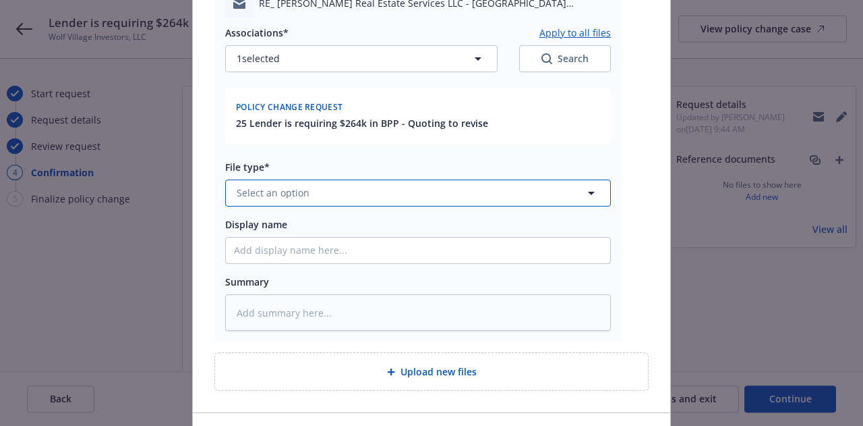
click at [430, 200] on button "Select an option" at bounding box center [418, 192] width 386 height 27
type input "email"
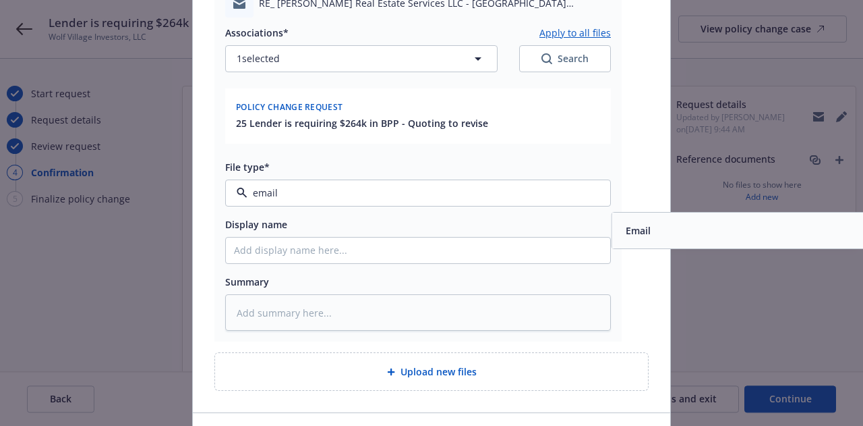
click at [708, 219] on div "Email" at bounding box center [804, 230] width 384 height 36
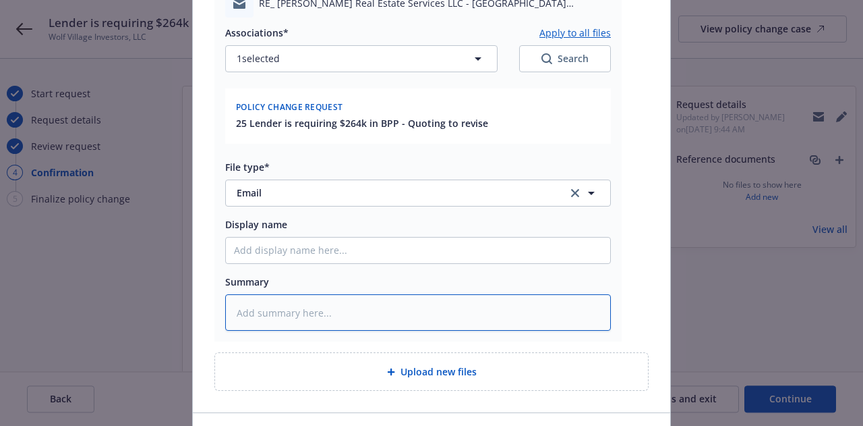
click at [399, 329] on textarea at bounding box center [418, 312] width 386 height 36
type textarea "x"
type textarea "E"
type textarea "x"
type textarea "EM"
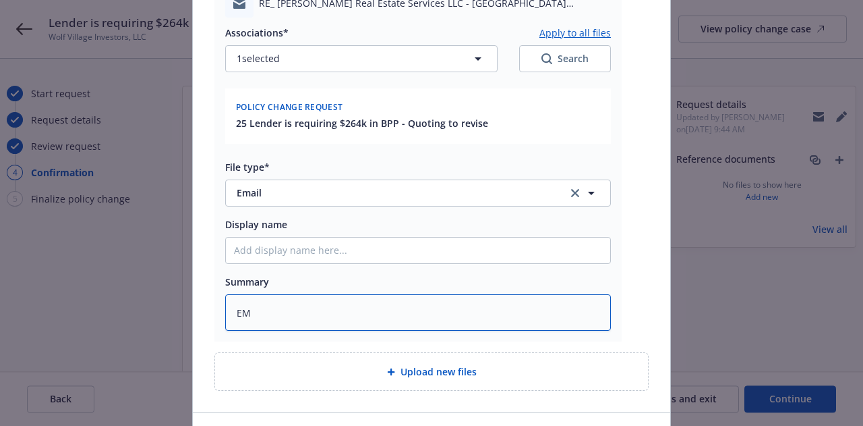
type textarea "x"
type textarea "EMT"
type textarea "x"
type textarea "EMT"
type textarea "x"
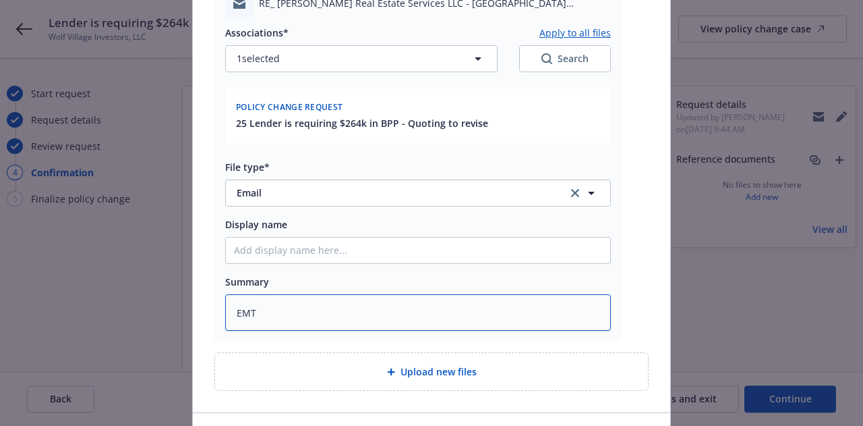
type textarea "EMT Y"
type textarea "x"
type textarea "EMT YW"
type textarea "x"
type textarea "EMT Y"
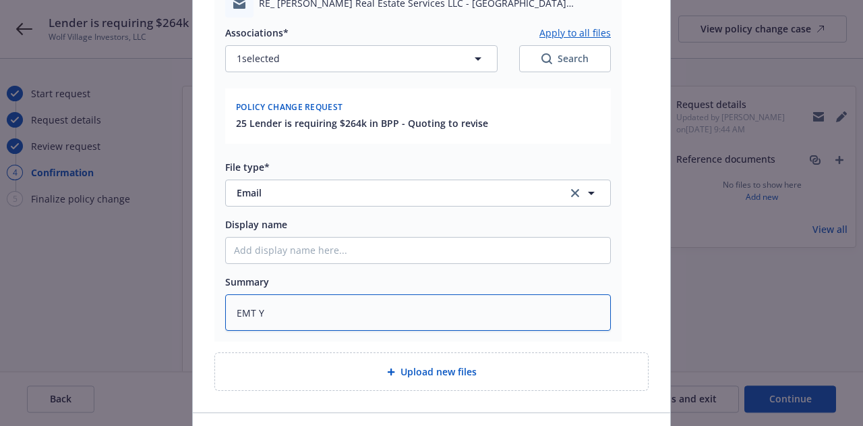
type textarea "x"
type textarea "EMT"
type textarea "x"
type textarea "EMT U"
type textarea "x"
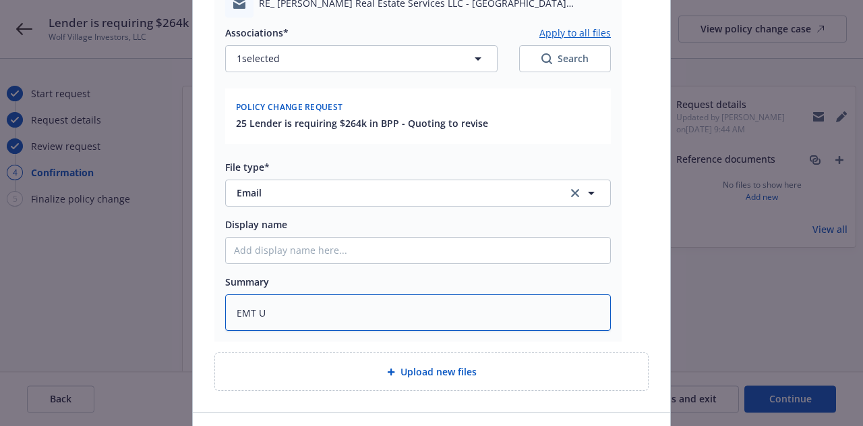
type textarea "EMT UW"
type textarea "x"
type textarea "EMT UW"
type textarea "x"
type textarea "EMT UW a"
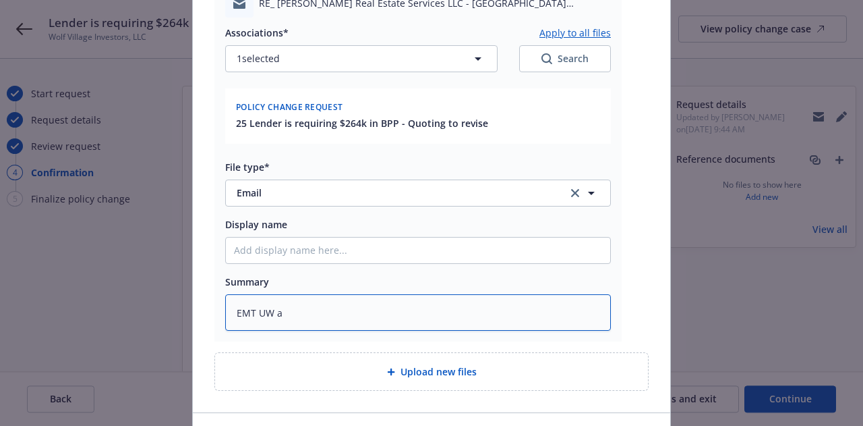
type textarea "x"
type textarea "EMT UW ask"
type textarea "x"
type textarea "EMT UW aski"
type textarea "x"
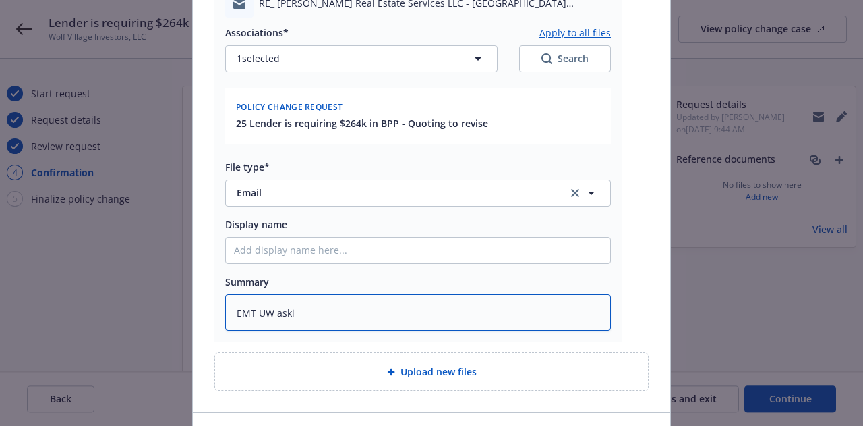
type textarea "EMT UW askin"
type textarea "x"
type textarea "EMT UW asking"
type textarea "x"
type textarea "EMT UW asking"
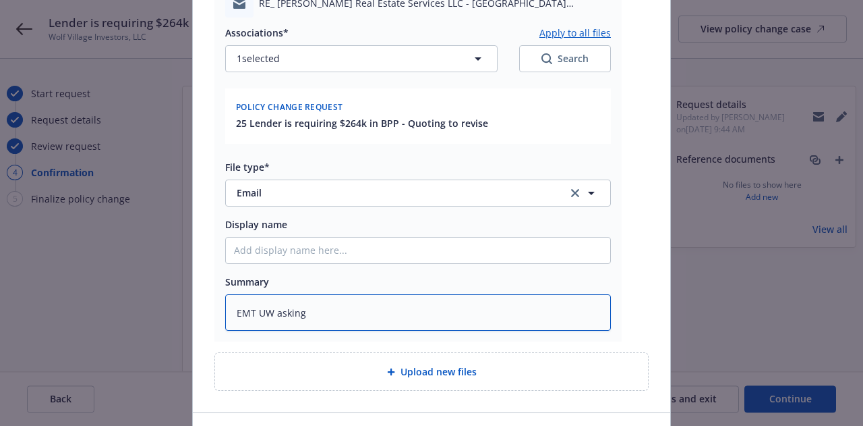
type textarea "x"
type textarea "EMT UW asking fo"
type textarea "x"
type textarea "EMT UW asking for"
type textarea "x"
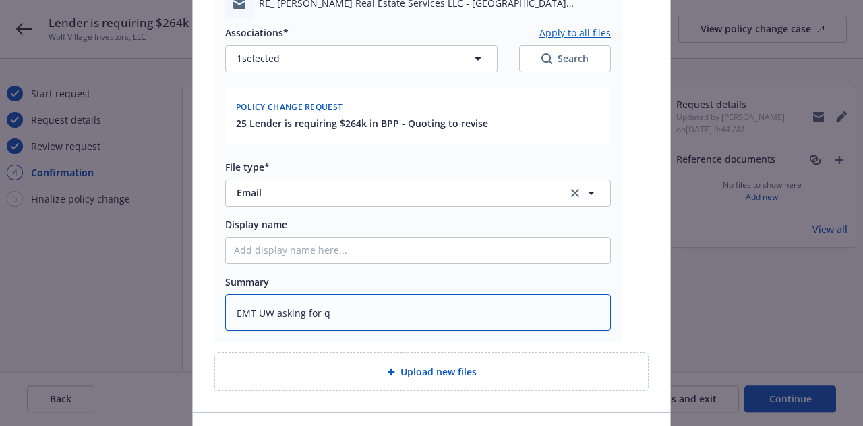
type textarea "EMT UW asking for qu"
type textarea "x"
type textarea "EMT UW asking for quo"
type textarea "x"
type textarea "EMT UW asking for quote"
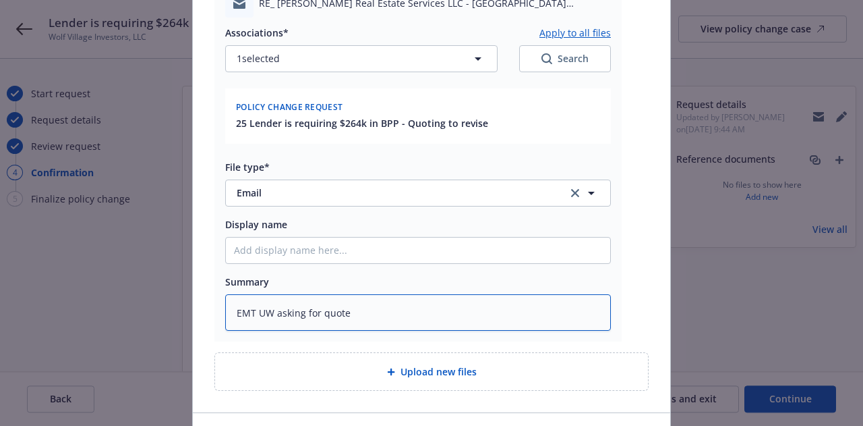
type textarea "x"
type textarea "EMT UW asking for quote"
type textarea "x"
type textarea "EMT UW asking for quote t"
type textarea "x"
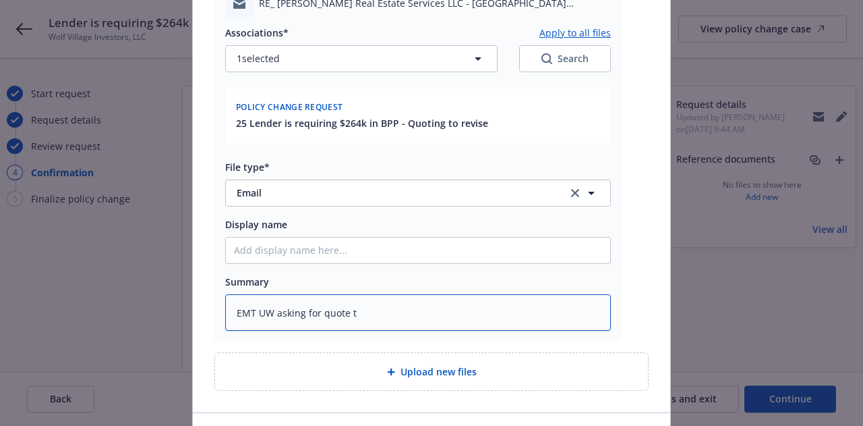
type textarea "EMT UW asking for quote to"
type textarea "x"
type textarea "EMT UW asking for quote to"
type textarea "x"
type textarea "EMT UW asking for quote to i"
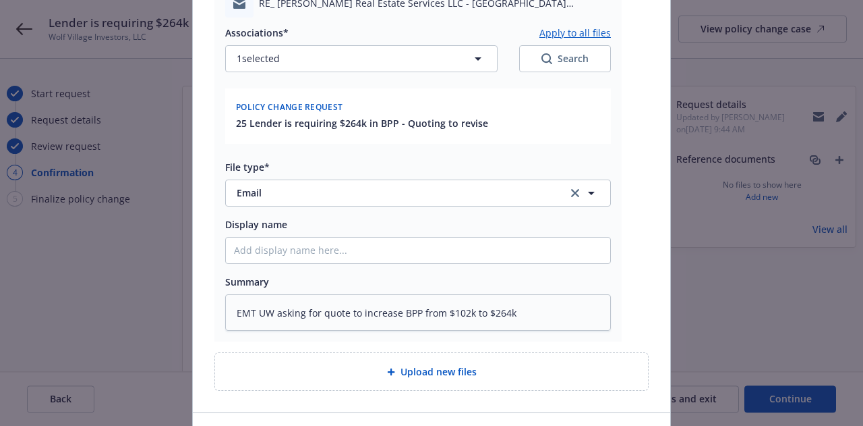
scroll to position [653, 0]
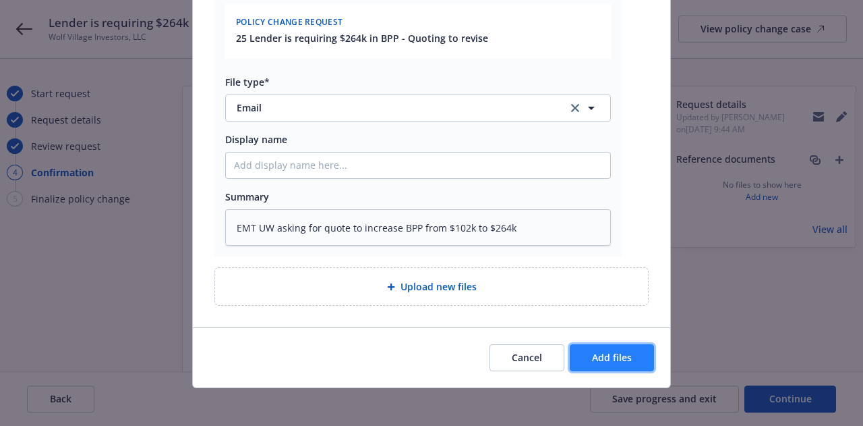
click at [592, 349] on button "Add files" at bounding box center [612, 357] width 84 height 27
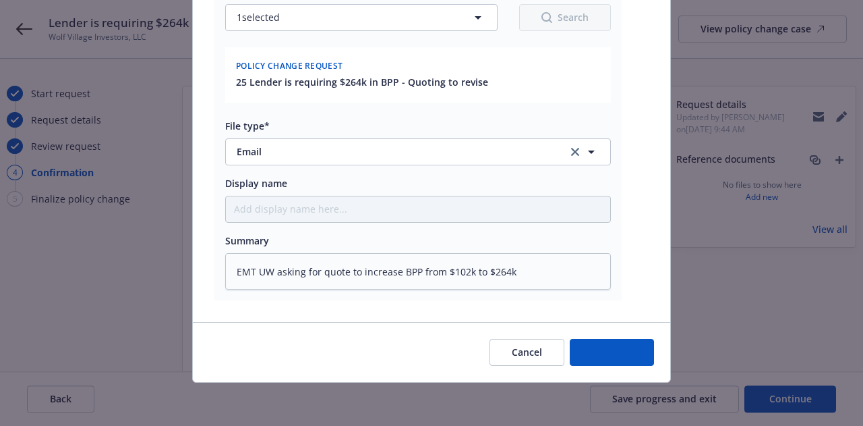
scroll to position [608, 0]
